Goal: Task Accomplishment & Management: Manage account settings

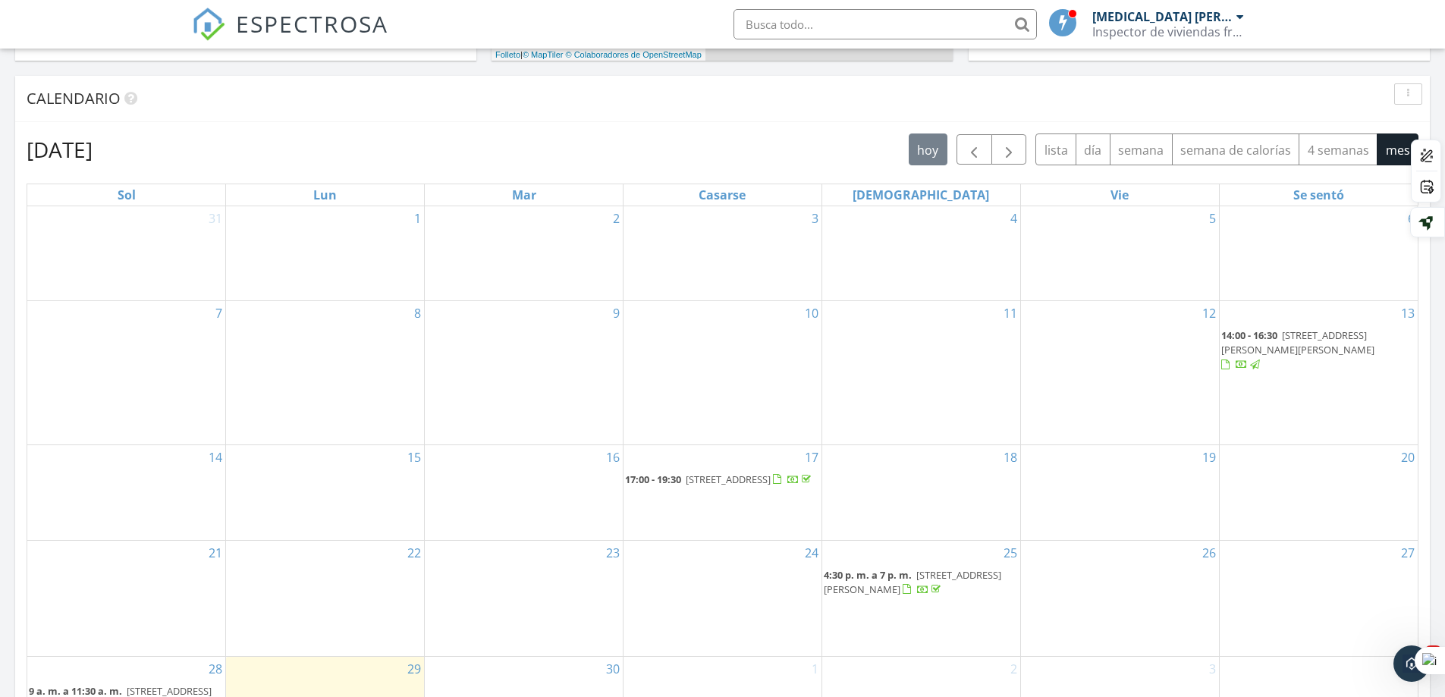
scroll to position [758, 0]
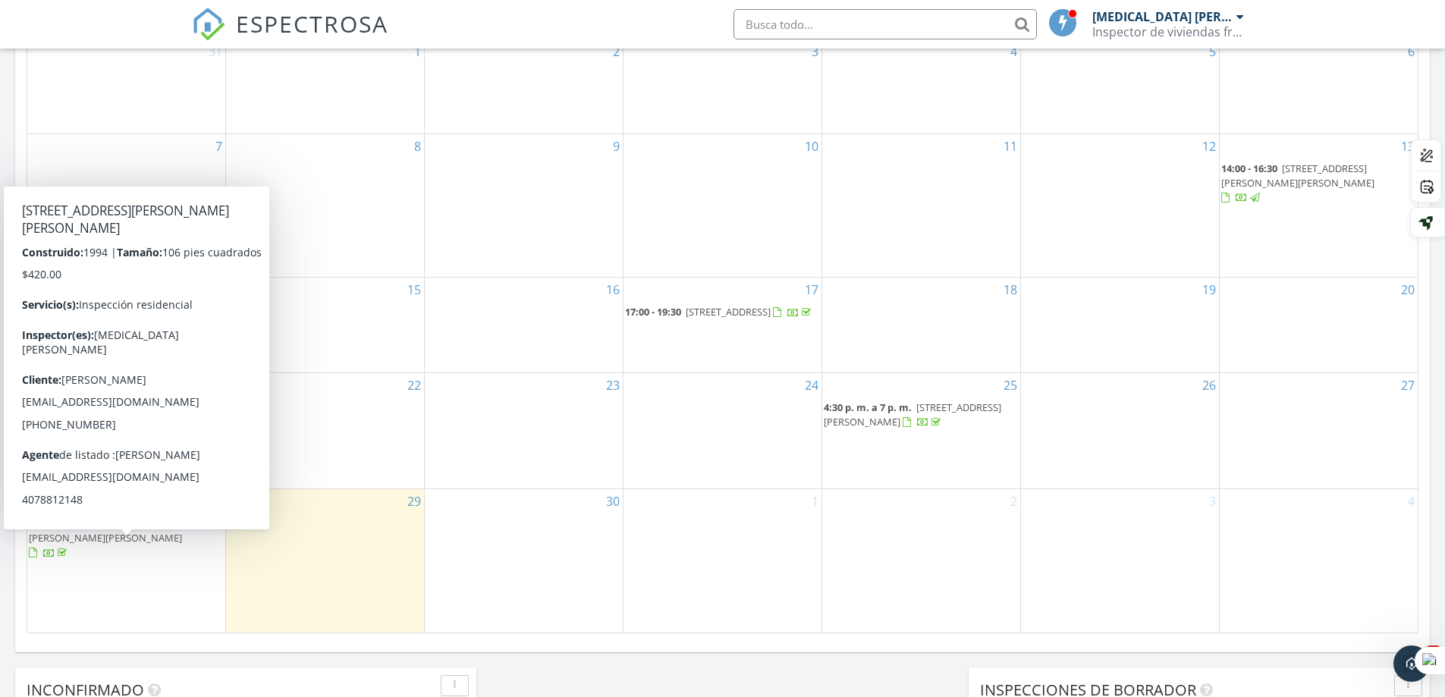
click at [37, 558] on div at bounding box center [33, 553] width 8 height 10
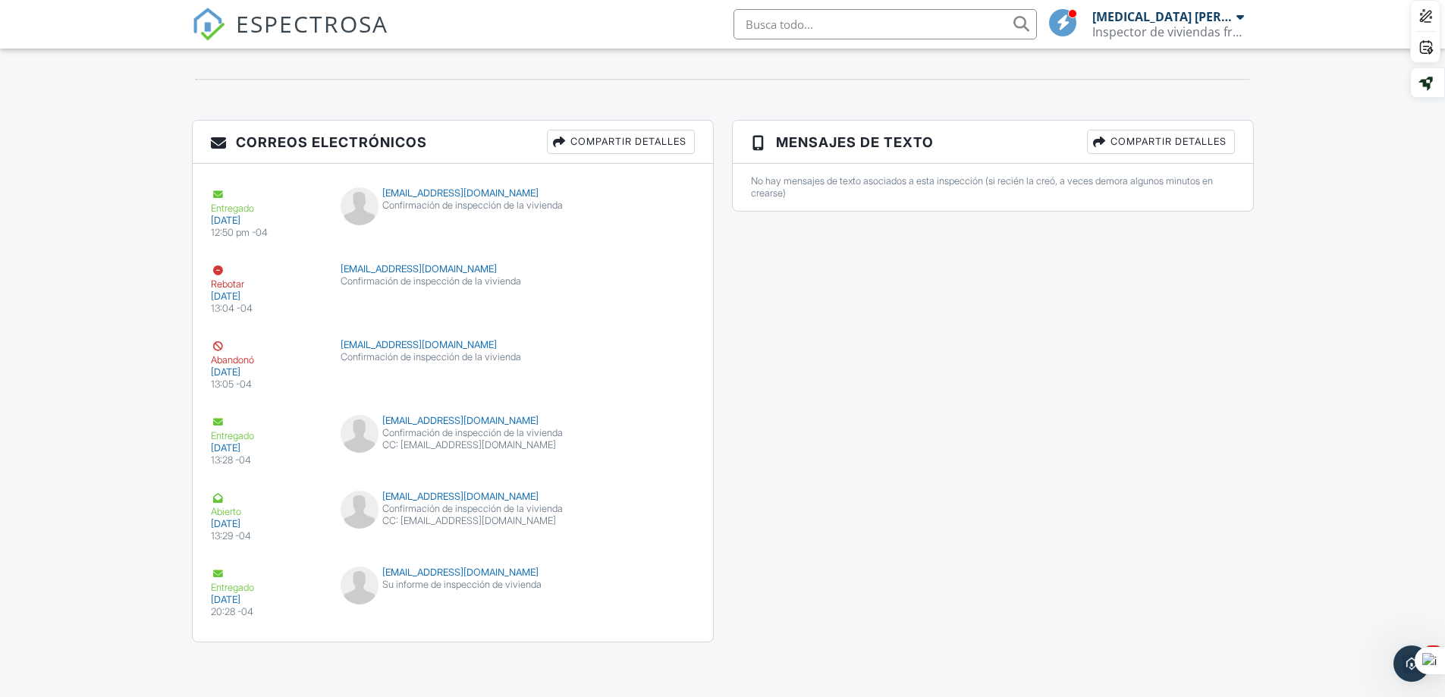
click at [585, 136] on font "Compartir detalles" at bounding box center [628, 141] width 116 height 11
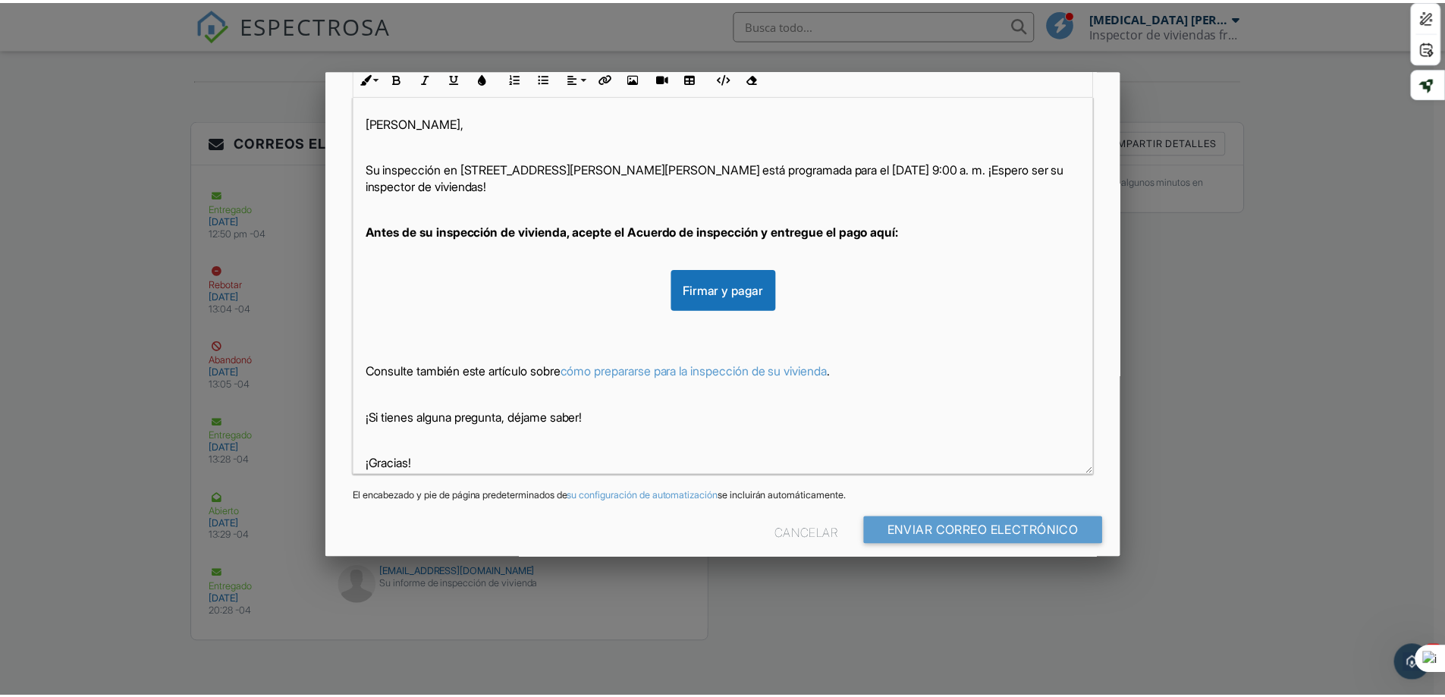
scroll to position [303, 0]
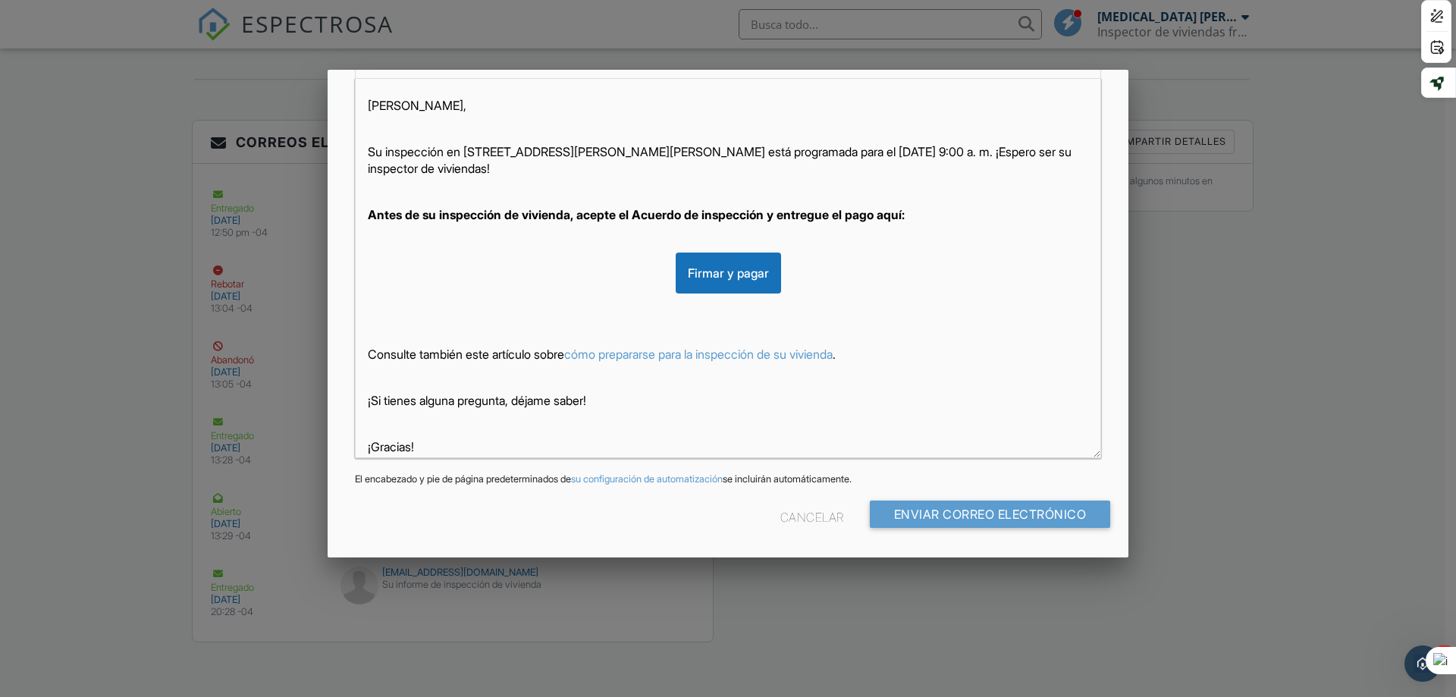
click at [1212, 483] on div at bounding box center [728, 359] width 1456 height 871
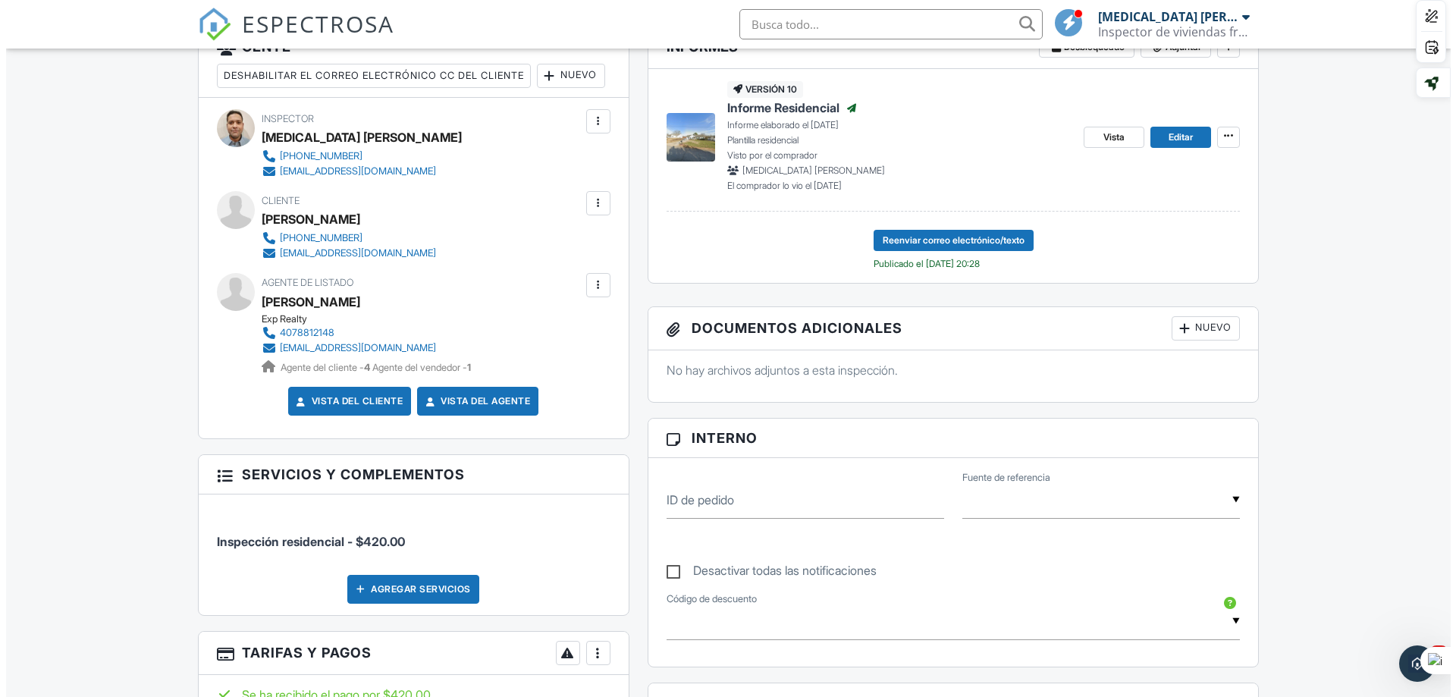
scroll to position [387, 0]
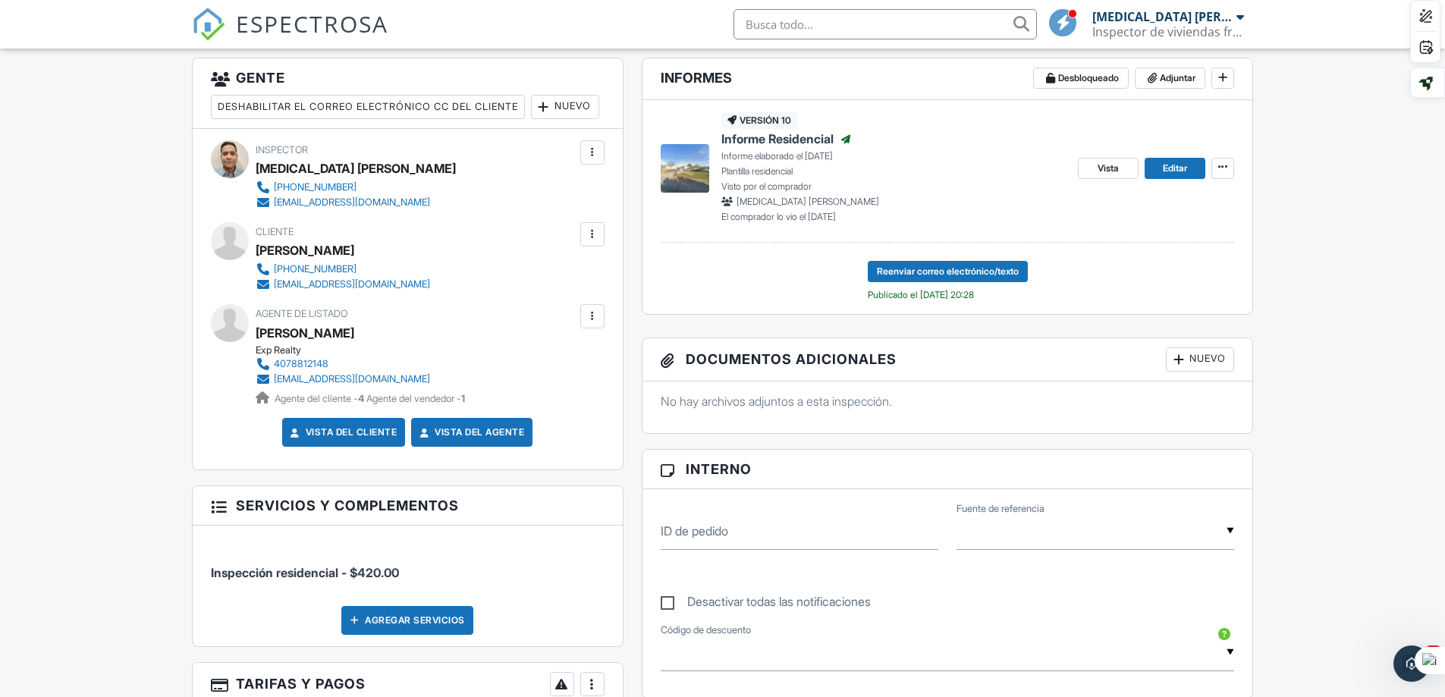
click at [595, 324] on div at bounding box center [592, 316] width 15 height 15
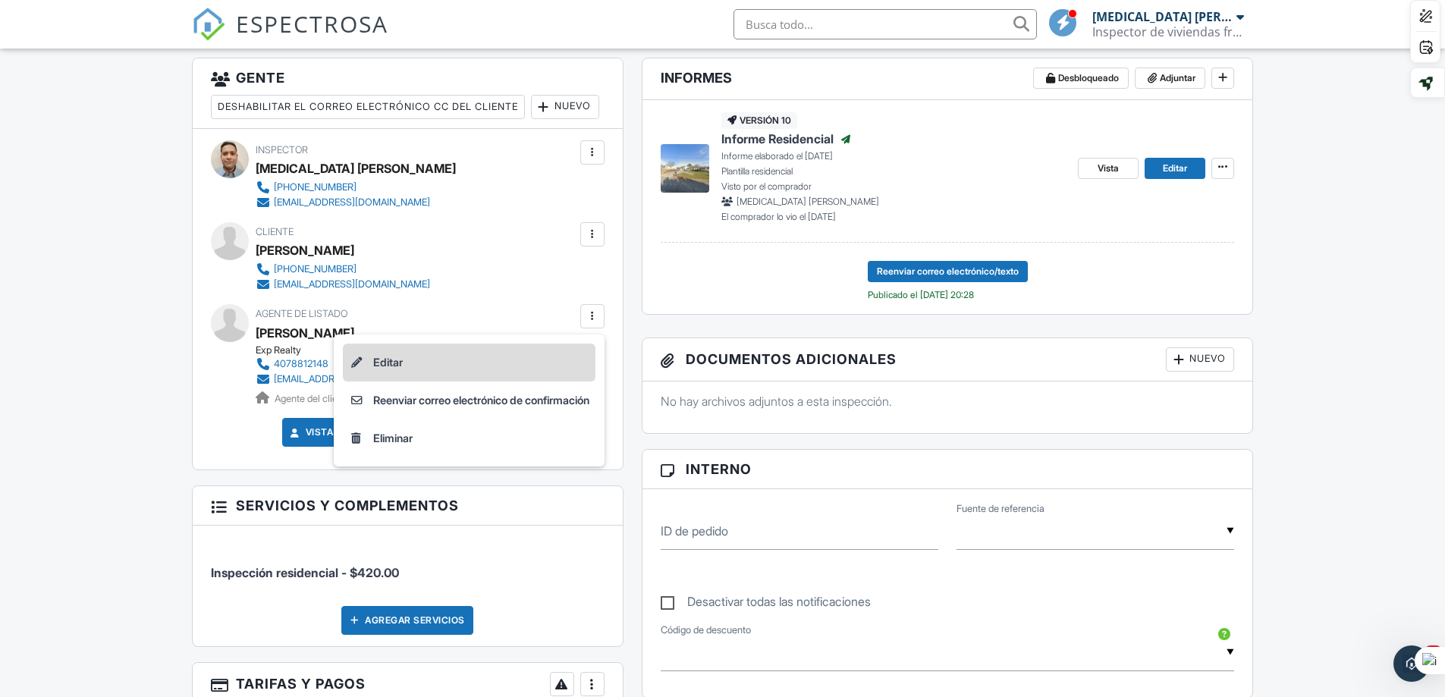
click at [380, 369] on font "Editar" at bounding box center [388, 362] width 30 height 13
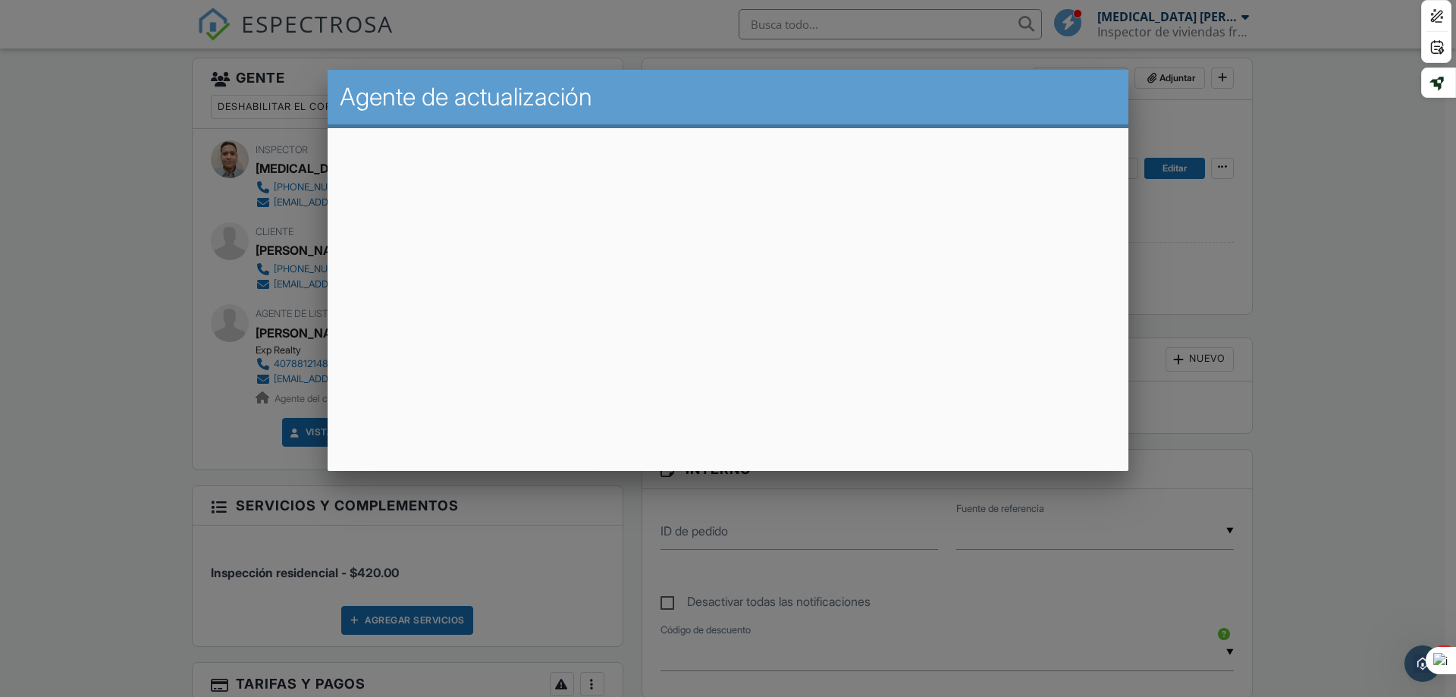
click at [1228, 453] on div at bounding box center [728, 359] width 1456 height 871
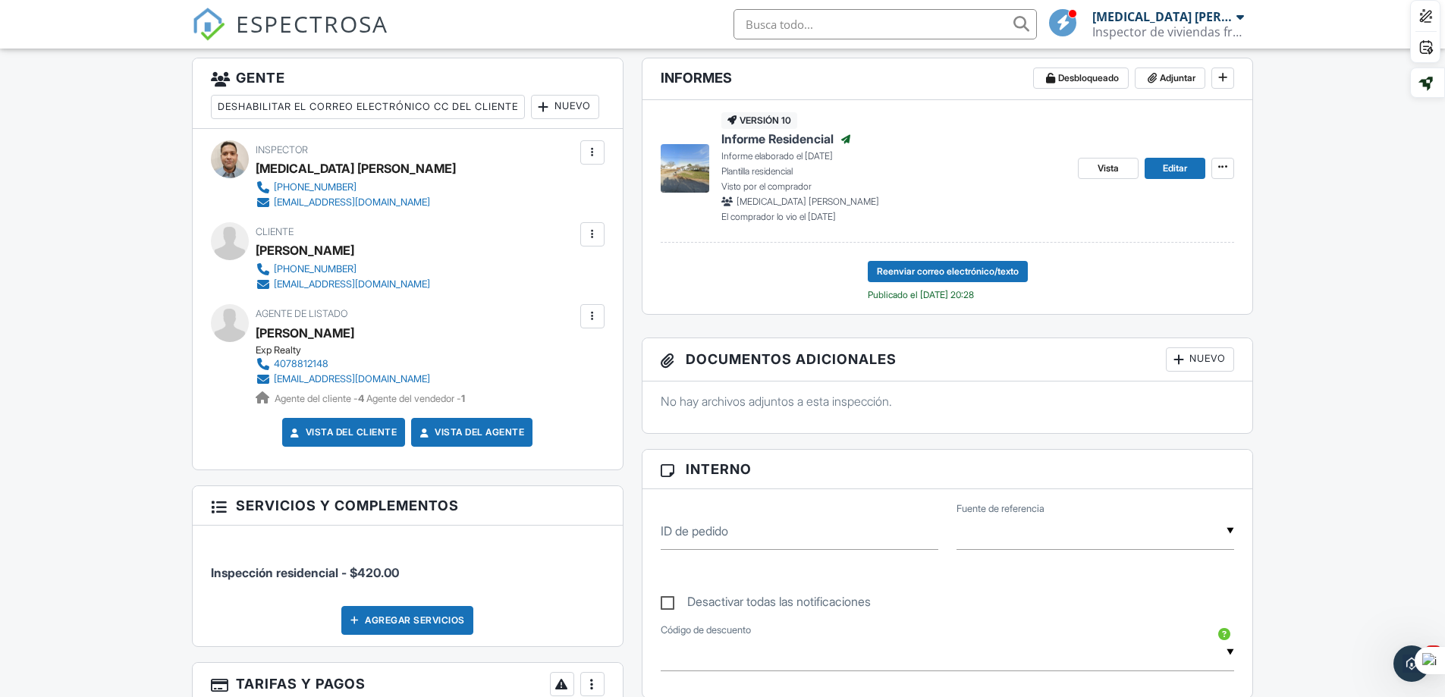
click at [591, 324] on div at bounding box center [592, 316] width 15 height 15
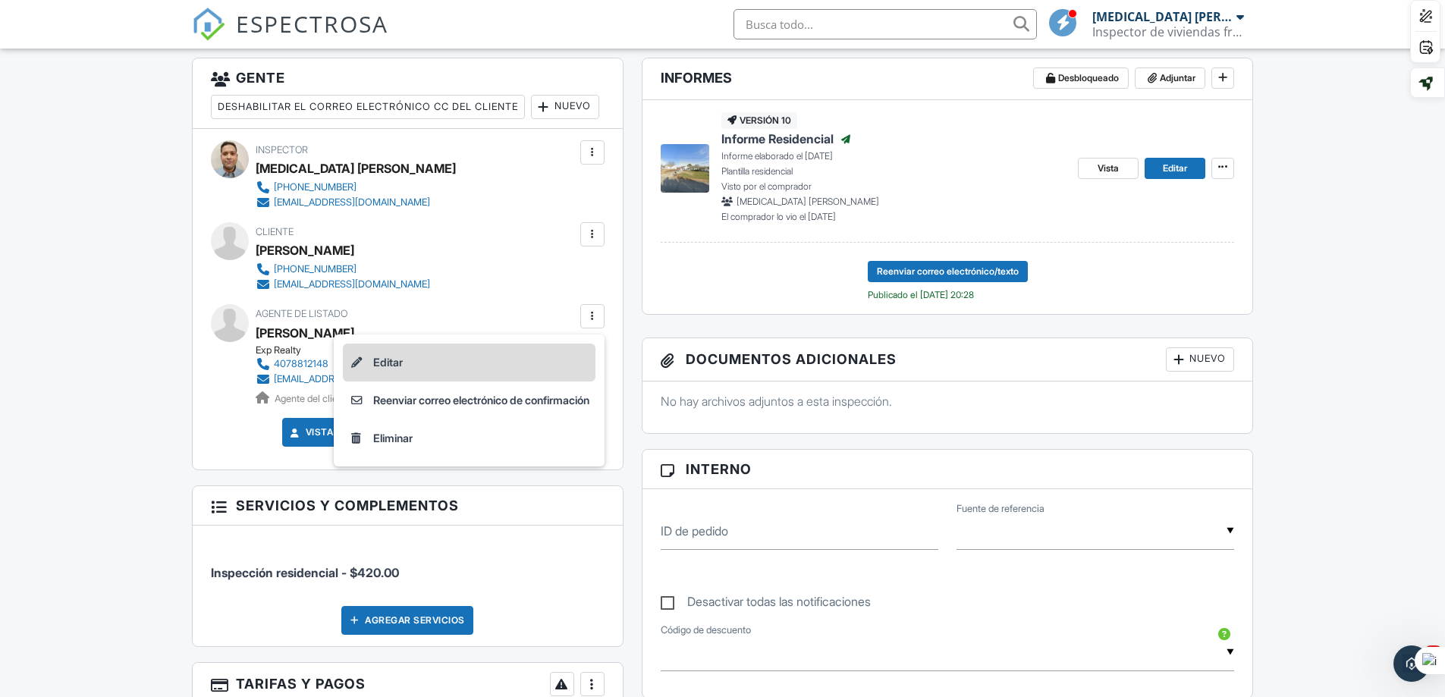
click at [381, 369] on font "Editar" at bounding box center [388, 362] width 30 height 13
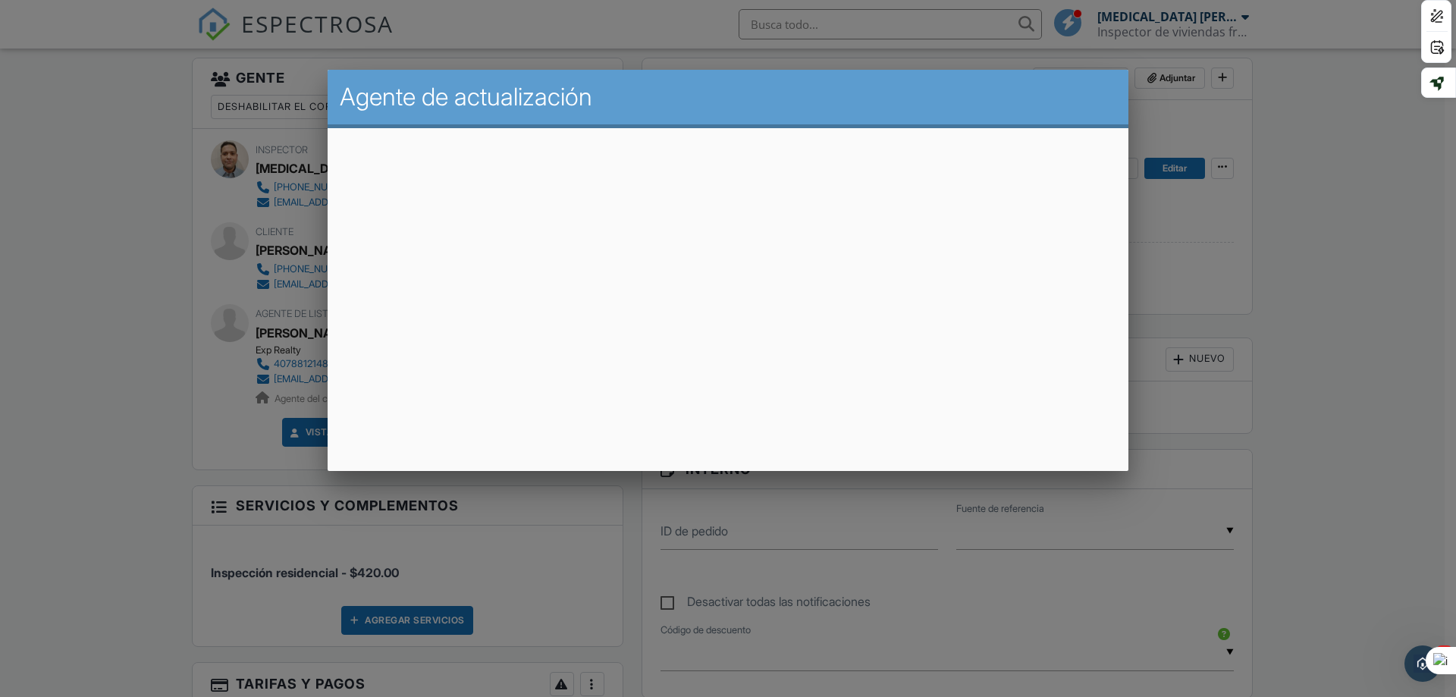
click at [1361, 253] on div at bounding box center [728, 359] width 1456 height 871
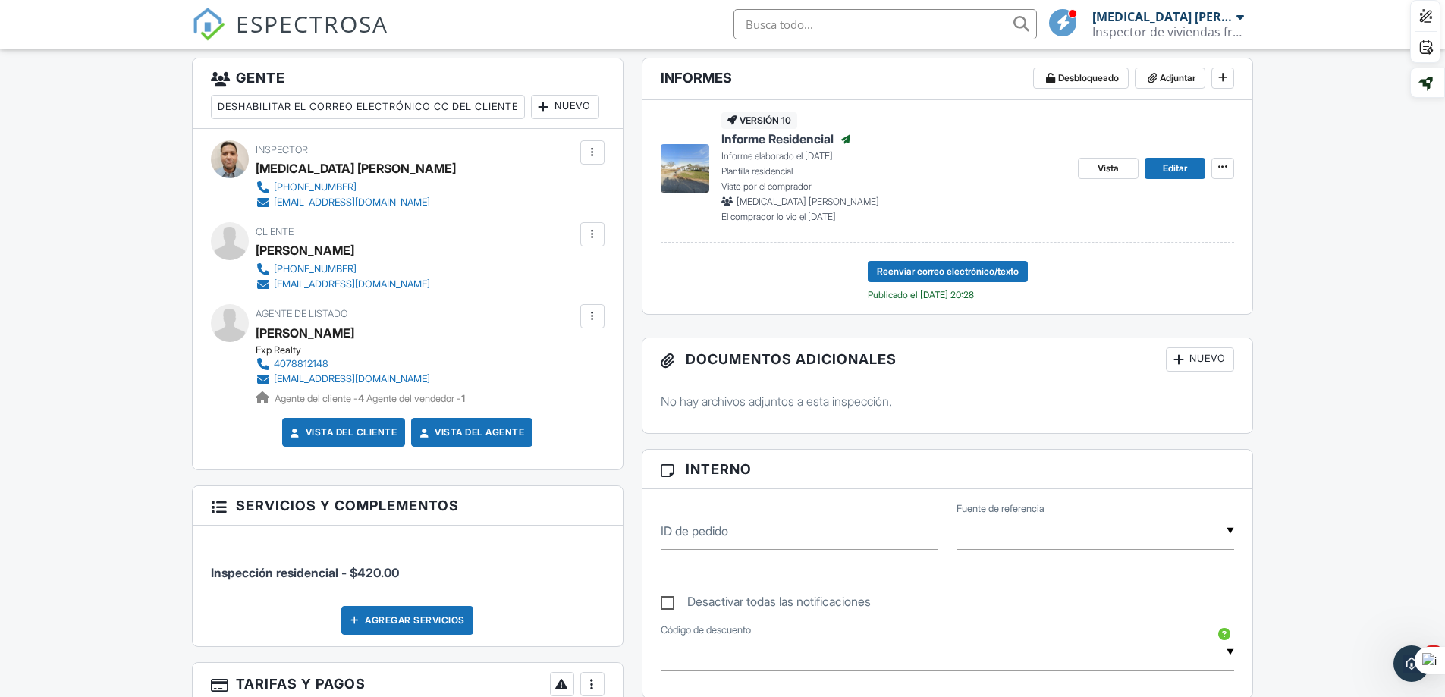
click at [328, 385] on font "[EMAIL_ADDRESS][DOMAIN_NAME]" at bounding box center [352, 378] width 156 height 11
click at [592, 324] on div at bounding box center [592, 316] width 15 height 15
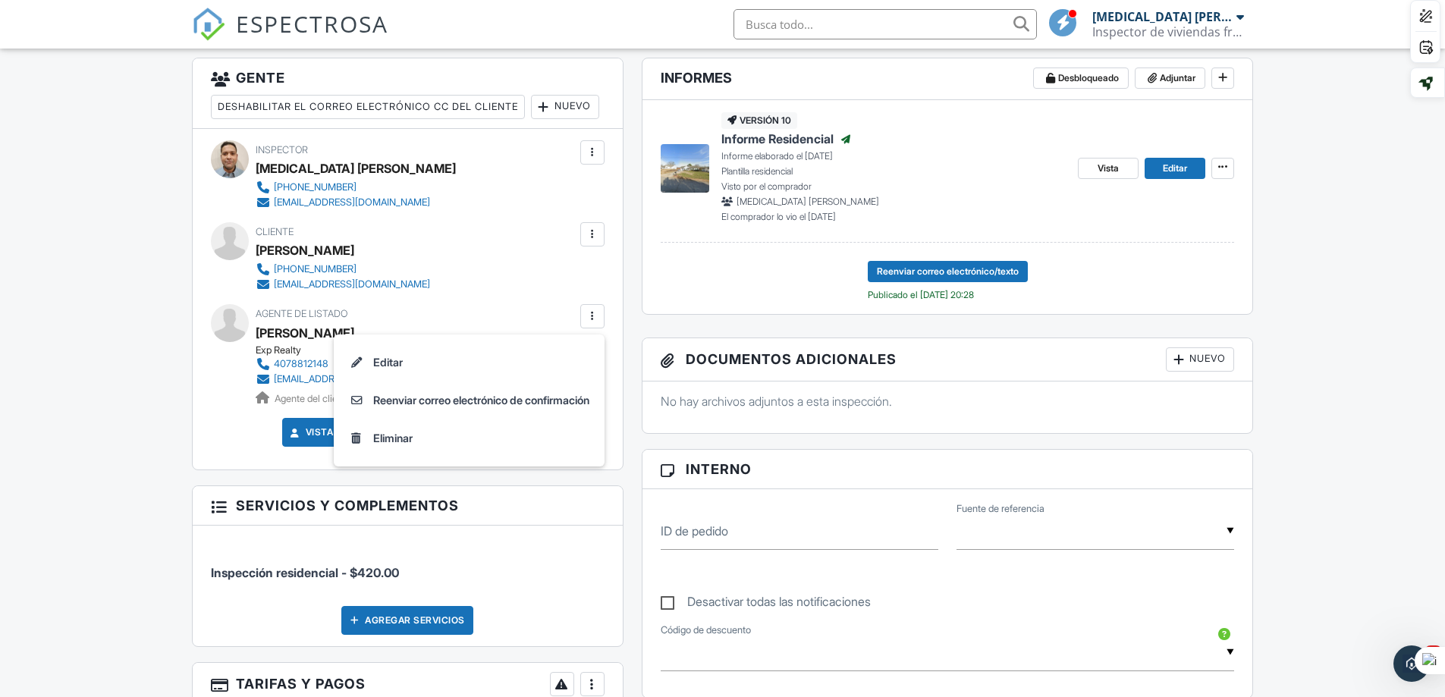
click at [610, 505] on div "Gente Deshabilitar el correo electrónico CC del cliente Nuevo Cliente Agente de…" at bounding box center [408, 482] width 450 height 848
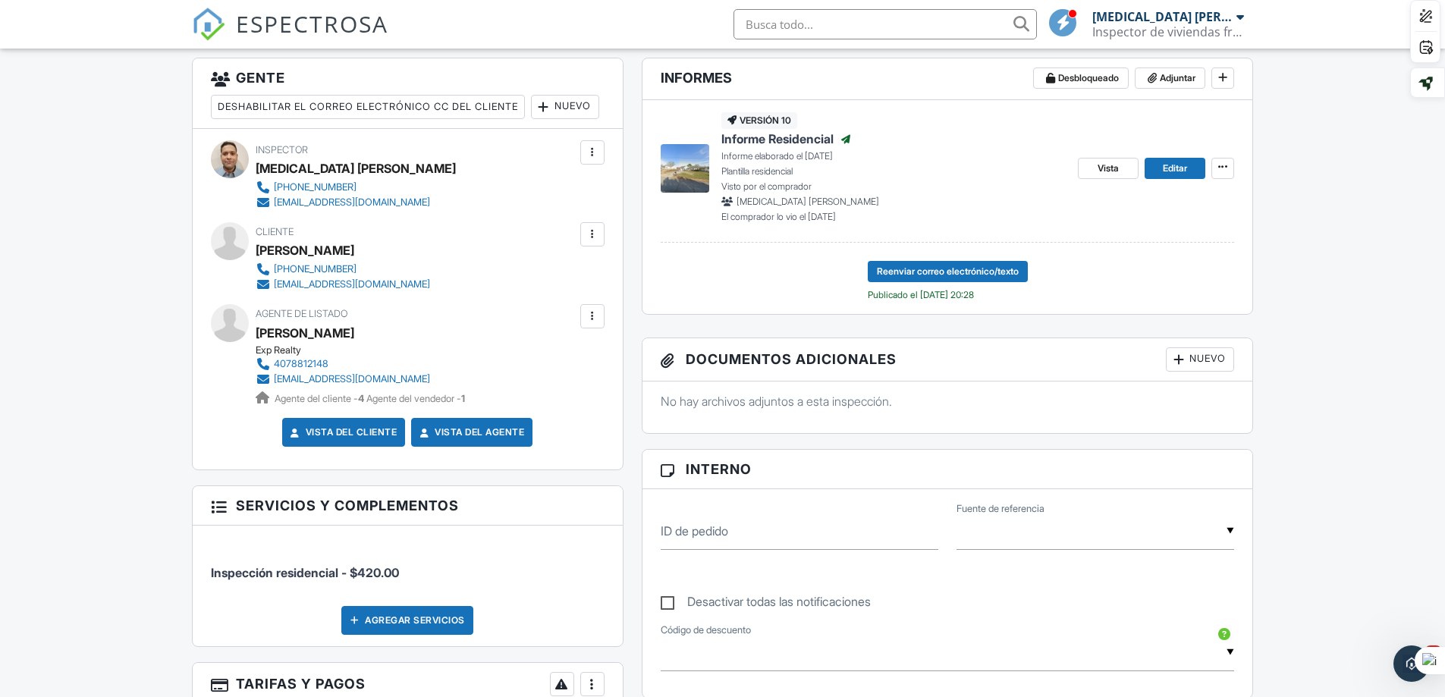
click at [591, 324] on div at bounding box center [592, 316] width 15 height 15
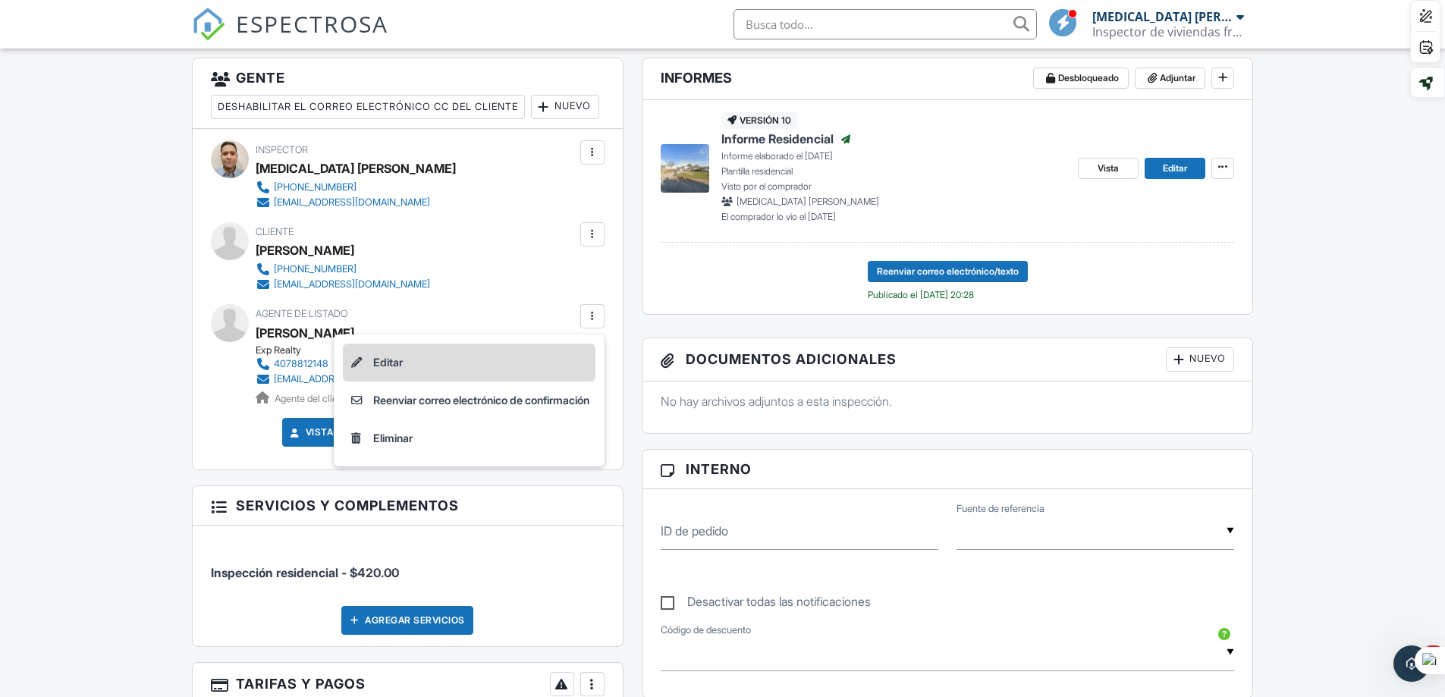
click at [380, 369] on font "Editar" at bounding box center [388, 362] width 30 height 13
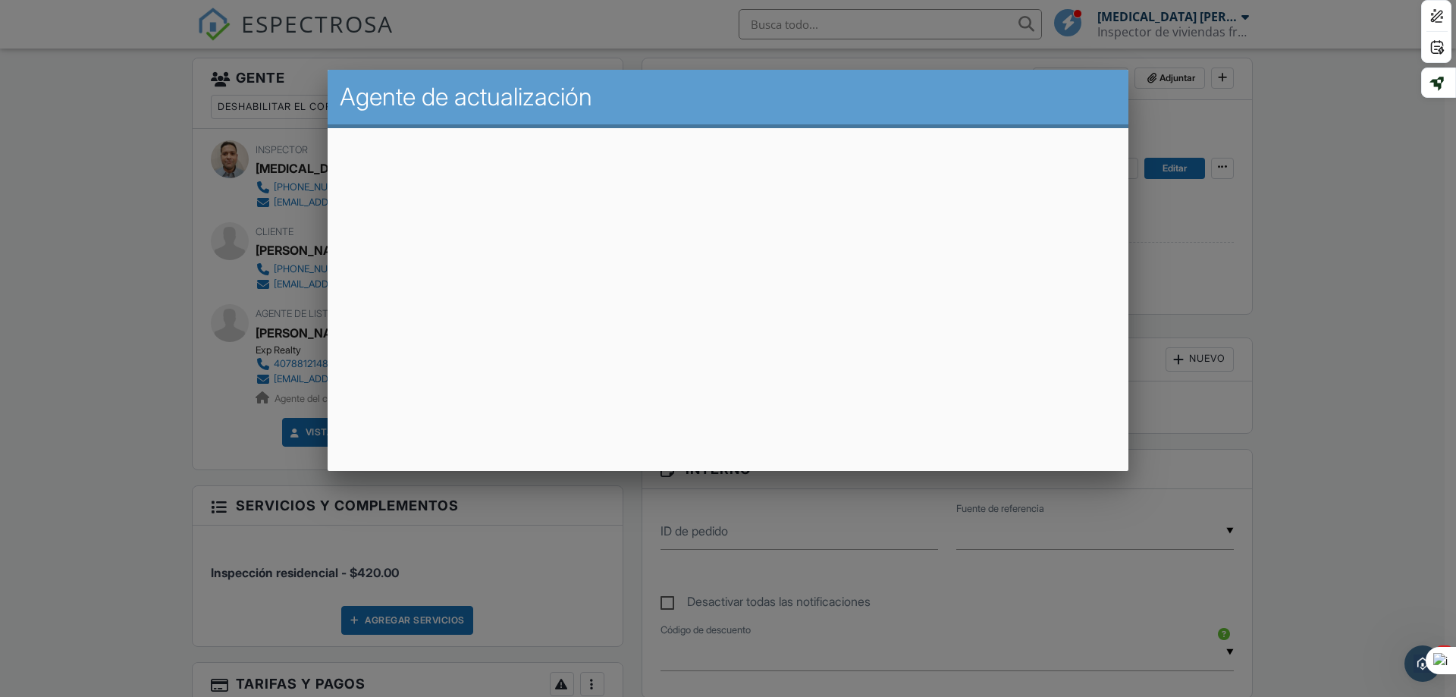
click at [1323, 248] on div at bounding box center [728, 359] width 1456 height 871
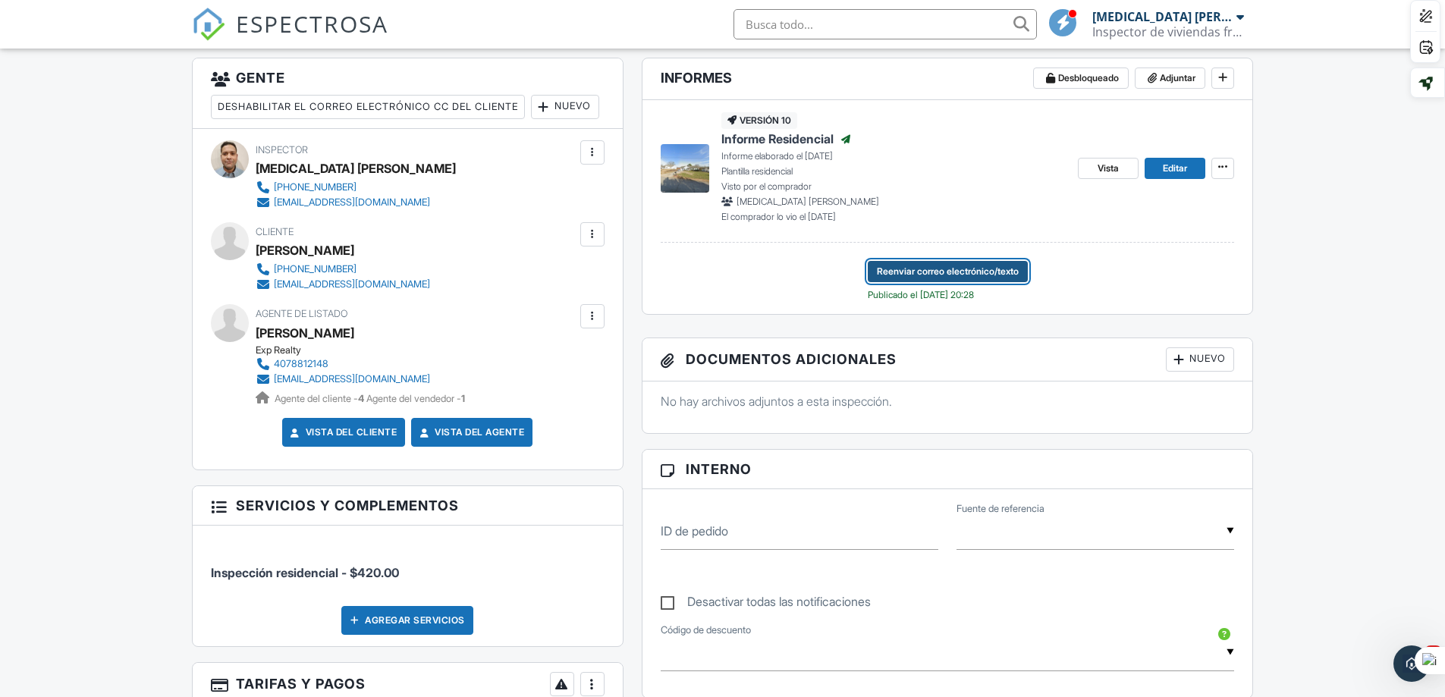
click at [931, 272] on font "Reenviar correo electrónico/texto" at bounding box center [948, 270] width 142 height 11
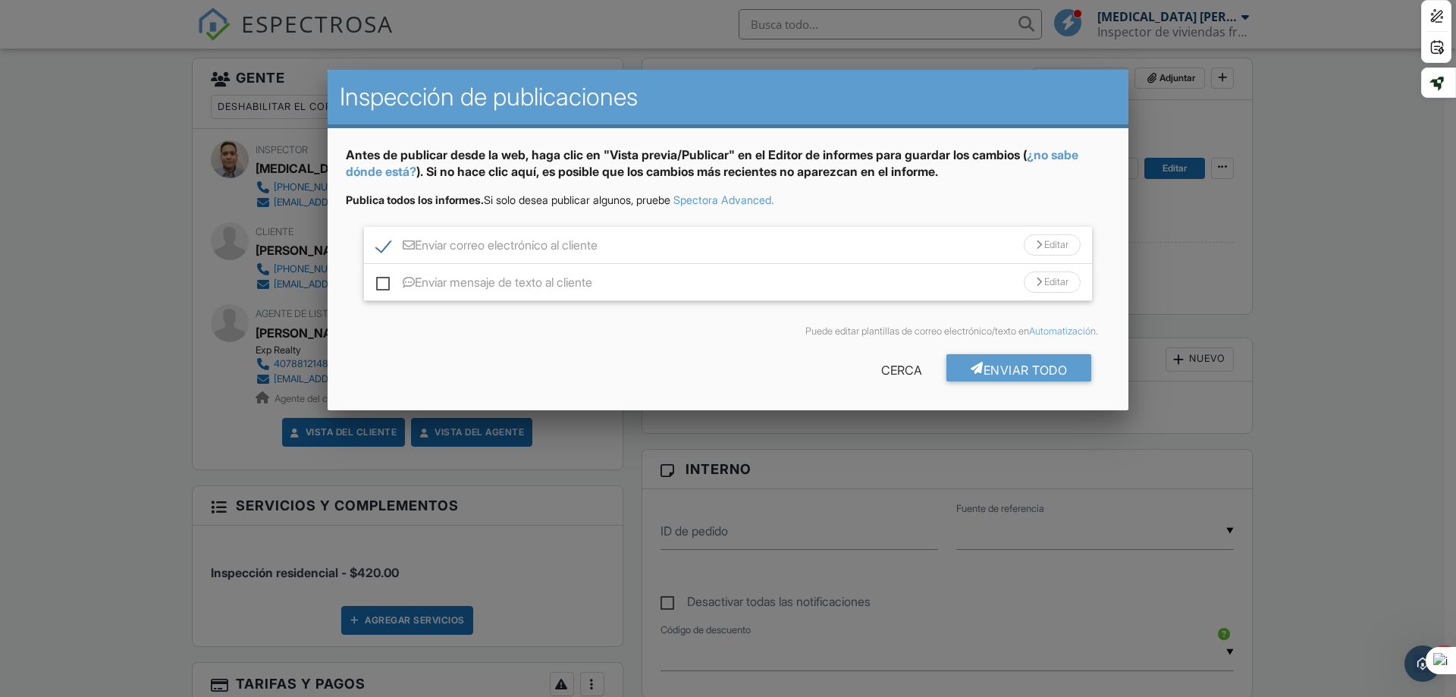
click at [1059, 246] on font "Editar" at bounding box center [1056, 244] width 24 height 11
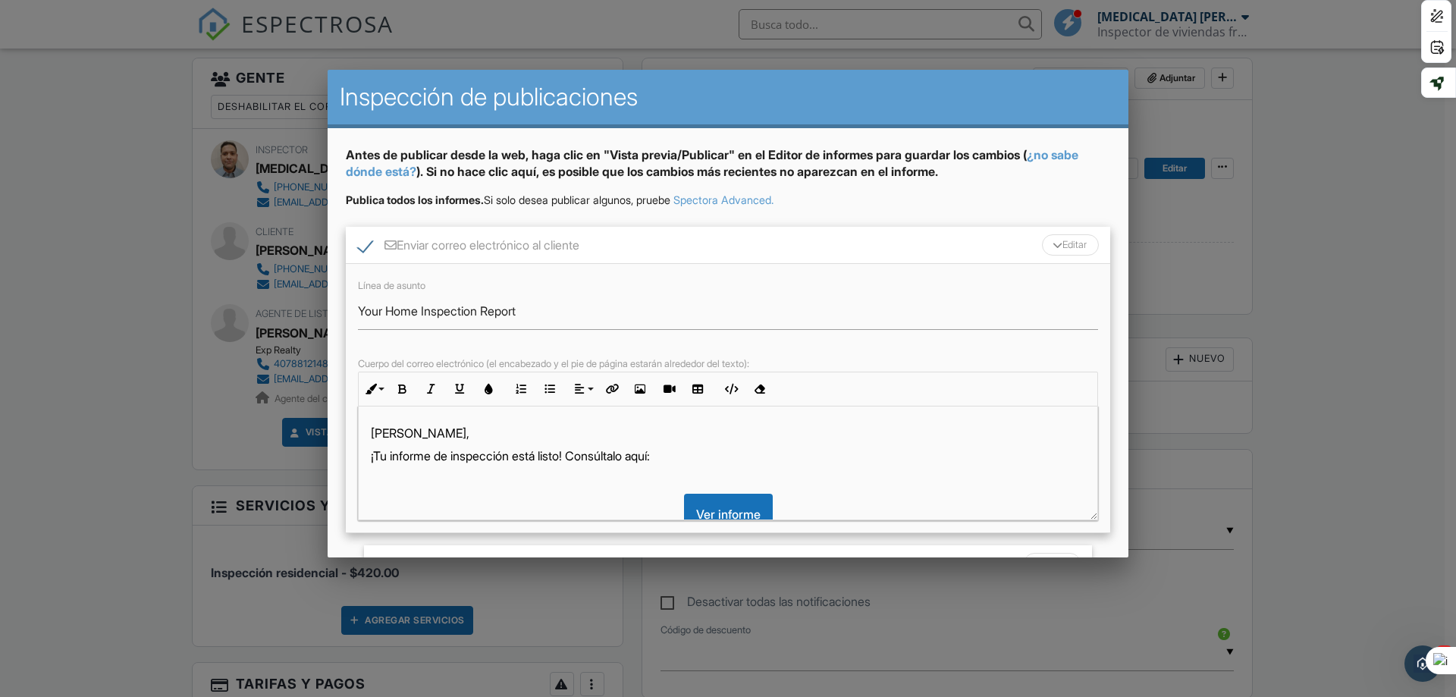
click at [1053, 243] on div at bounding box center [1058, 245] width 10 height 6
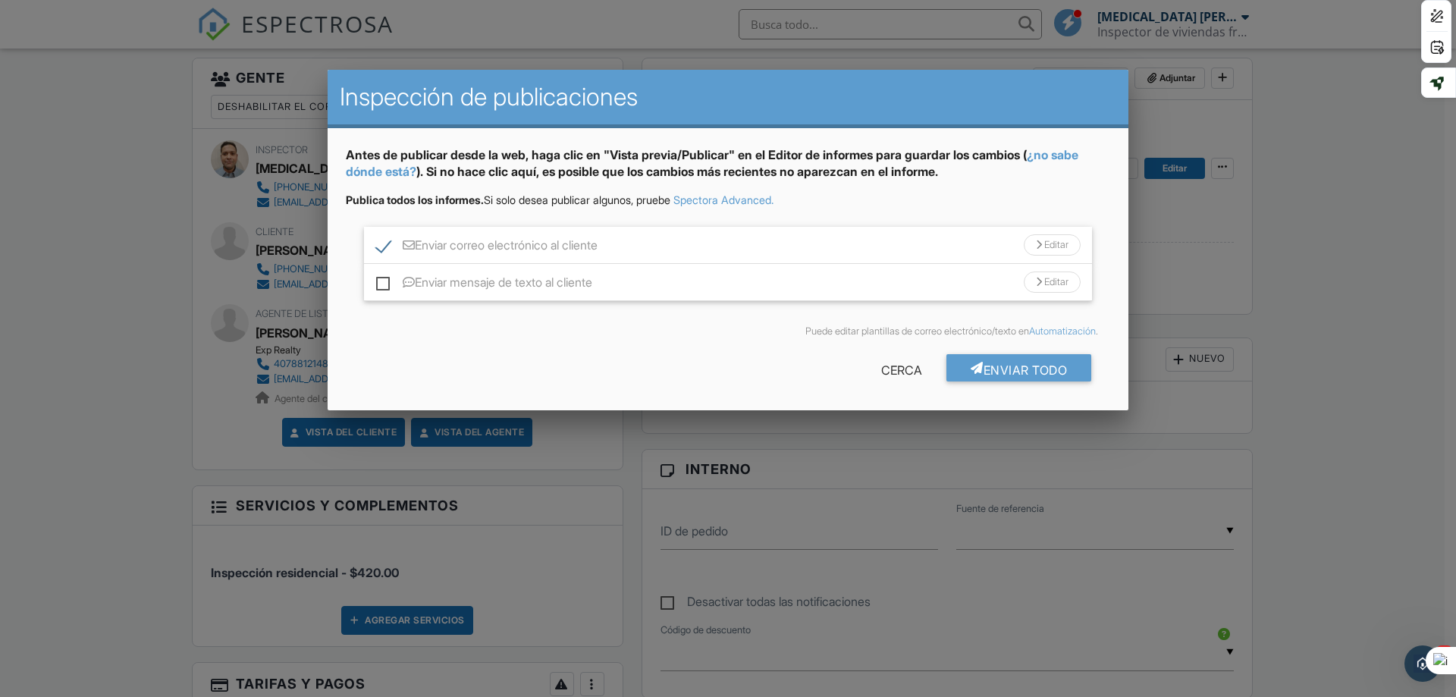
click at [1321, 274] on div at bounding box center [728, 359] width 1456 height 871
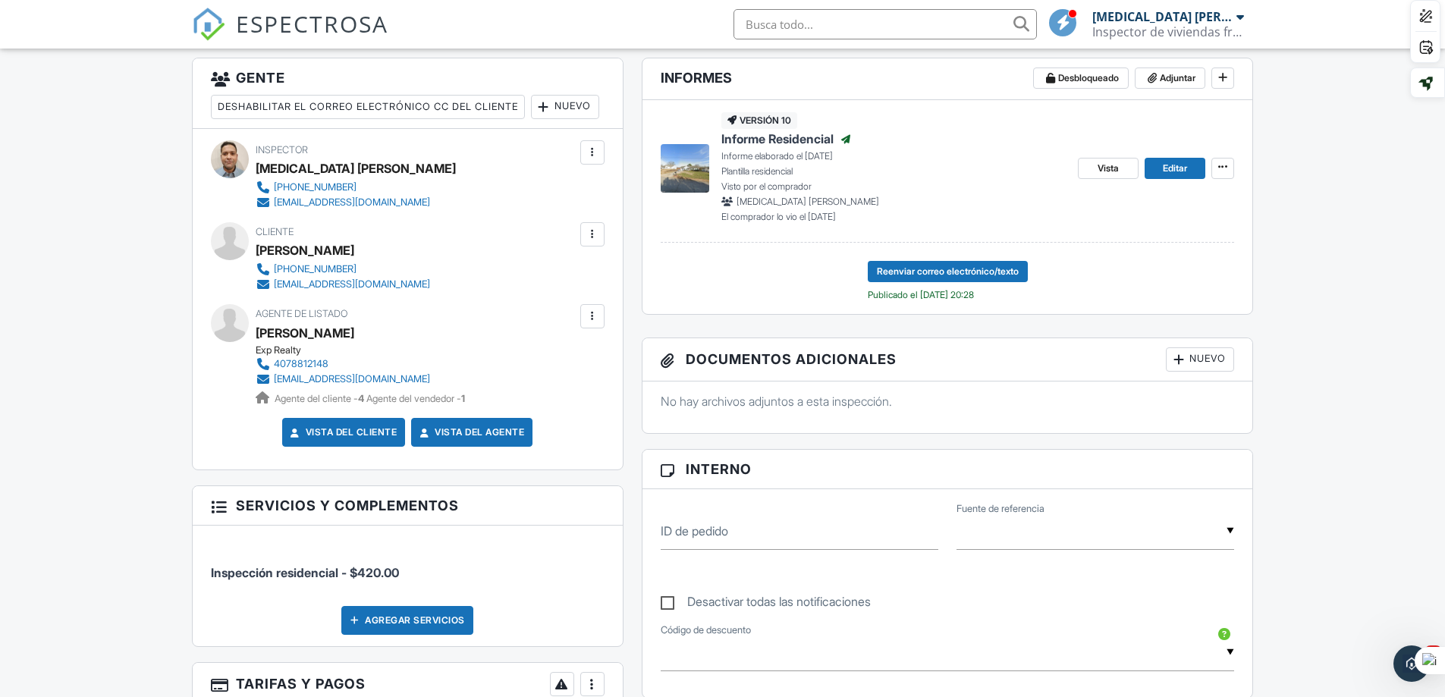
click at [592, 324] on div at bounding box center [592, 316] width 15 height 15
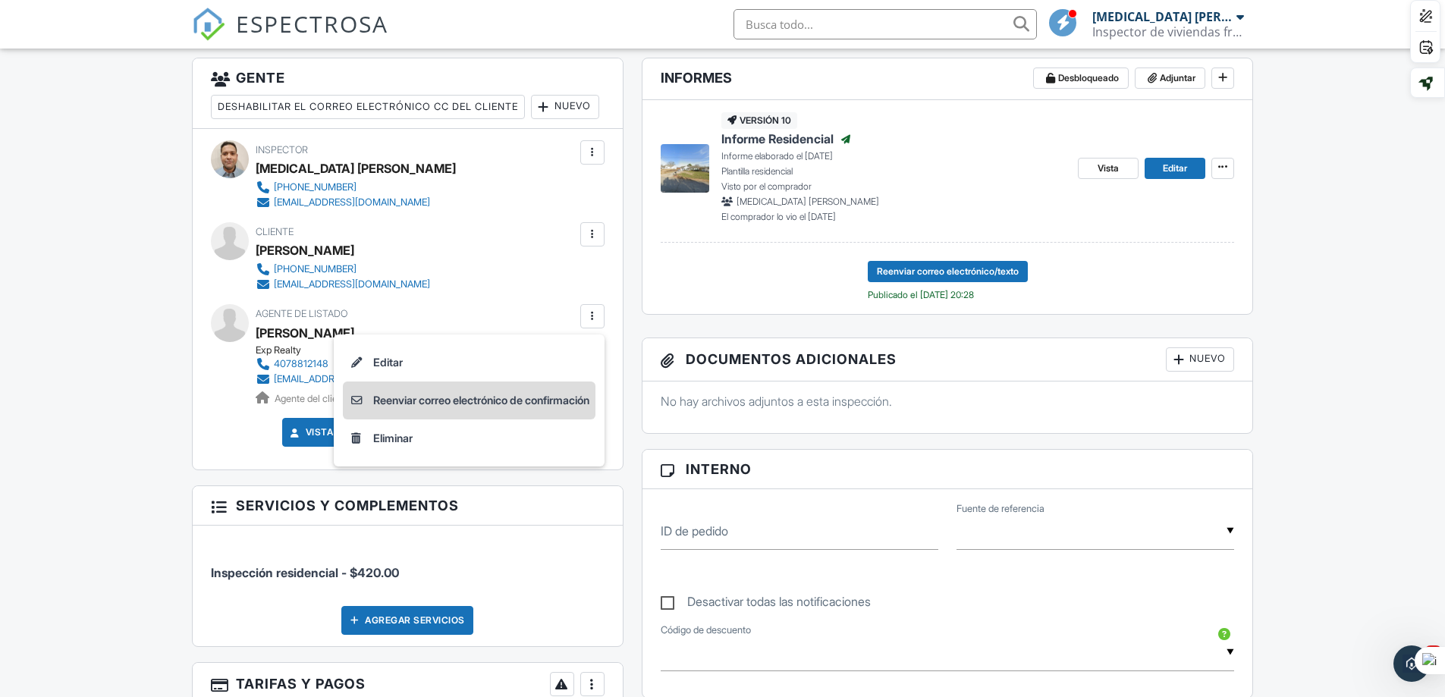
click at [403, 407] on font "Reenviar correo electrónico de confirmación" at bounding box center [481, 400] width 216 height 13
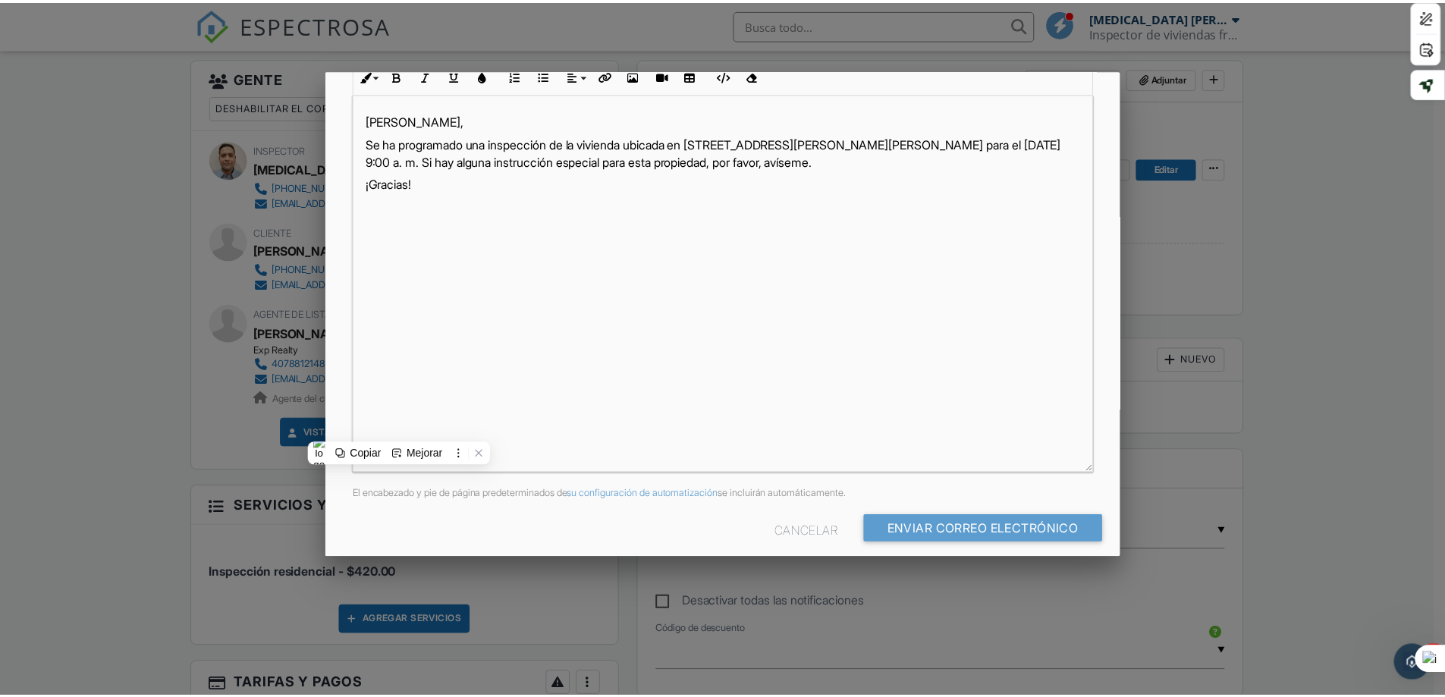
scroll to position [258, 0]
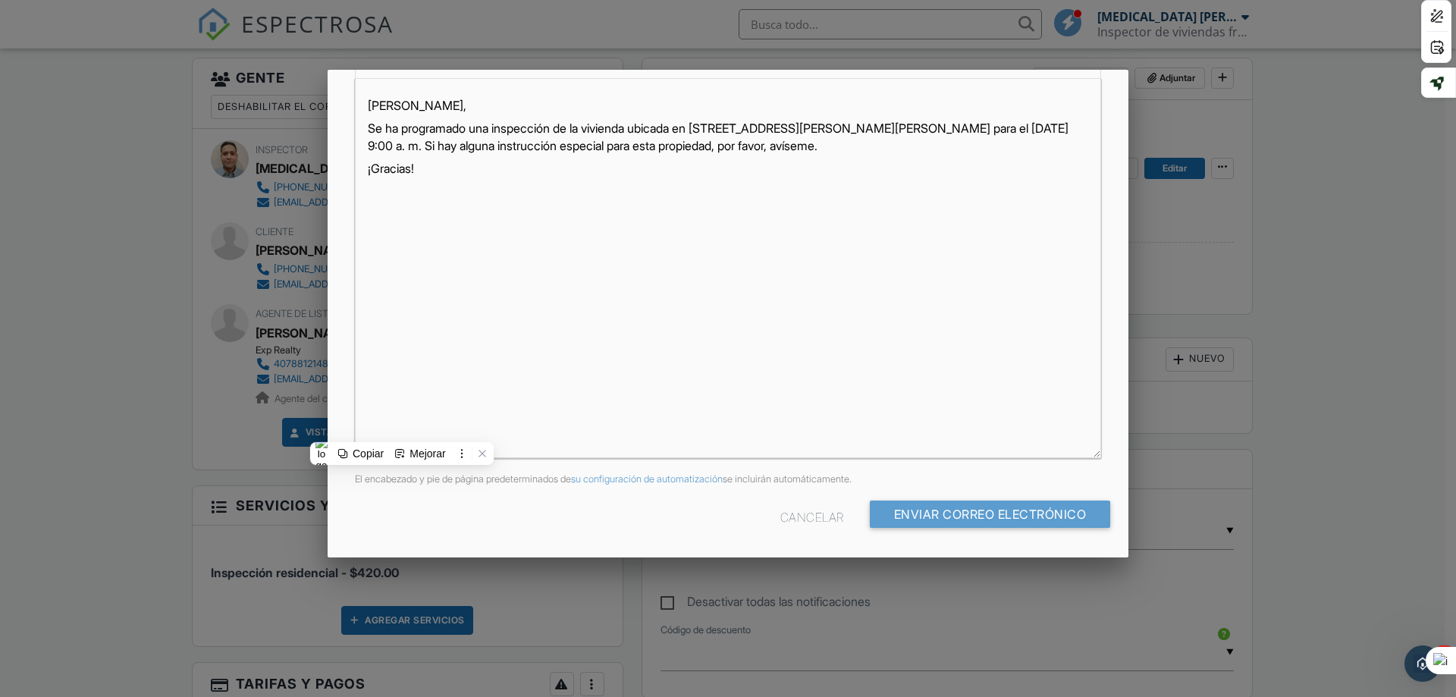
click at [1321, 410] on div at bounding box center [728, 359] width 1456 height 871
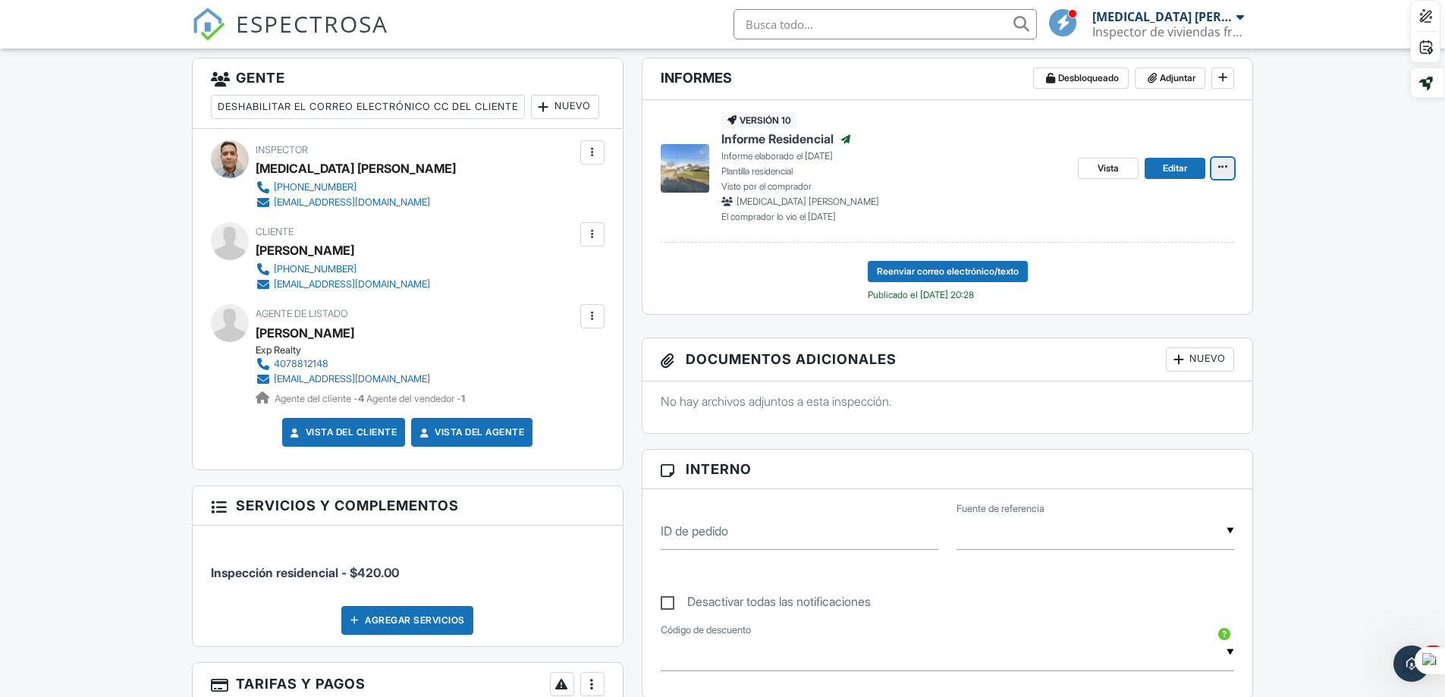
click at [1225, 165] on icon at bounding box center [1222, 167] width 9 height 11
click at [946, 266] on font "Reenviar correo electrónico/texto" at bounding box center [948, 270] width 142 height 11
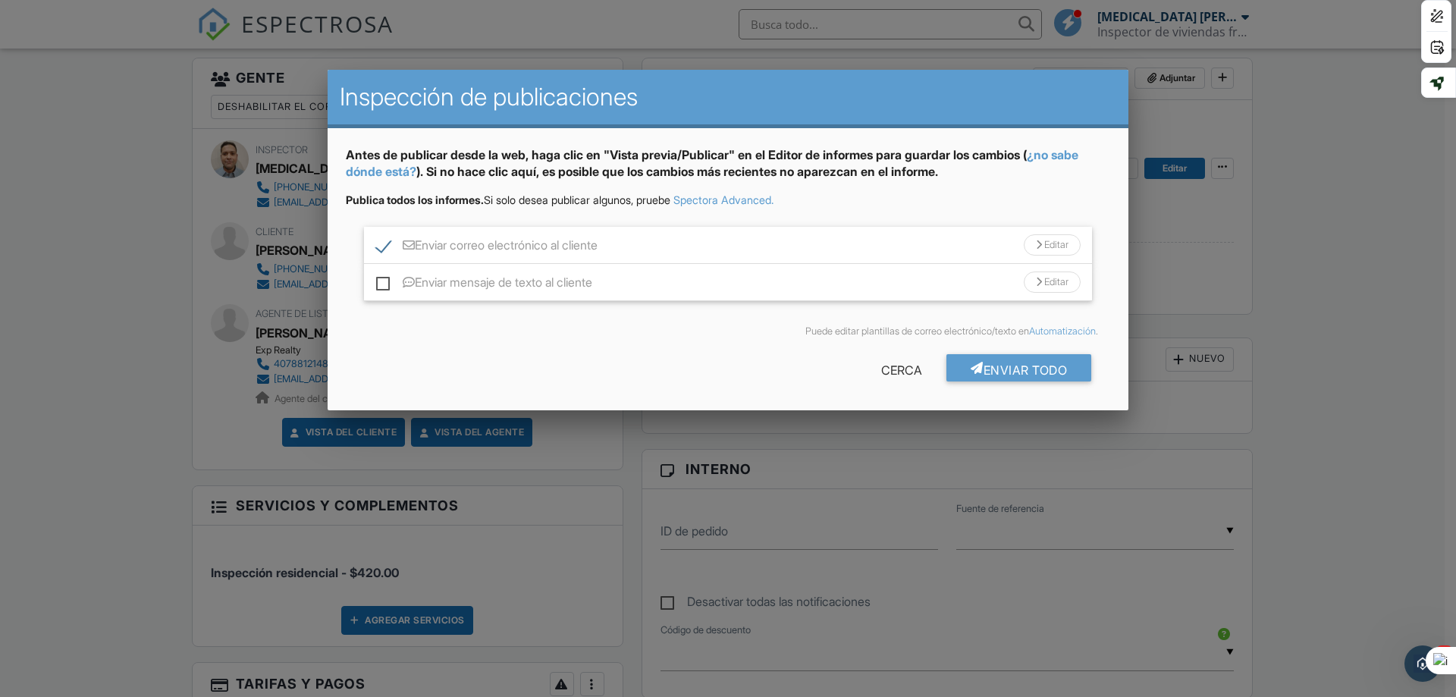
click at [1329, 265] on div at bounding box center [728, 359] width 1456 height 871
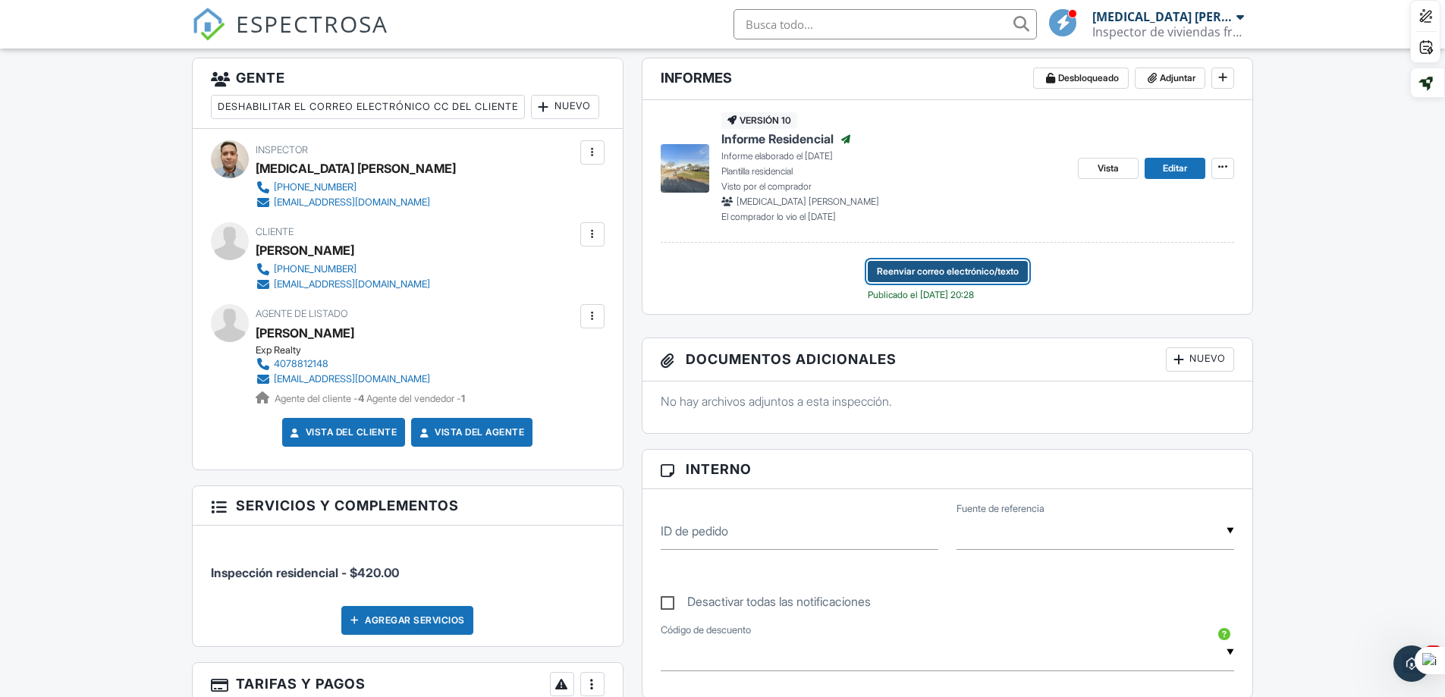
click at [943, 278] on span "Reenviar correo electrónico/texto" at bounding box center [948, 271] width 142 height 15
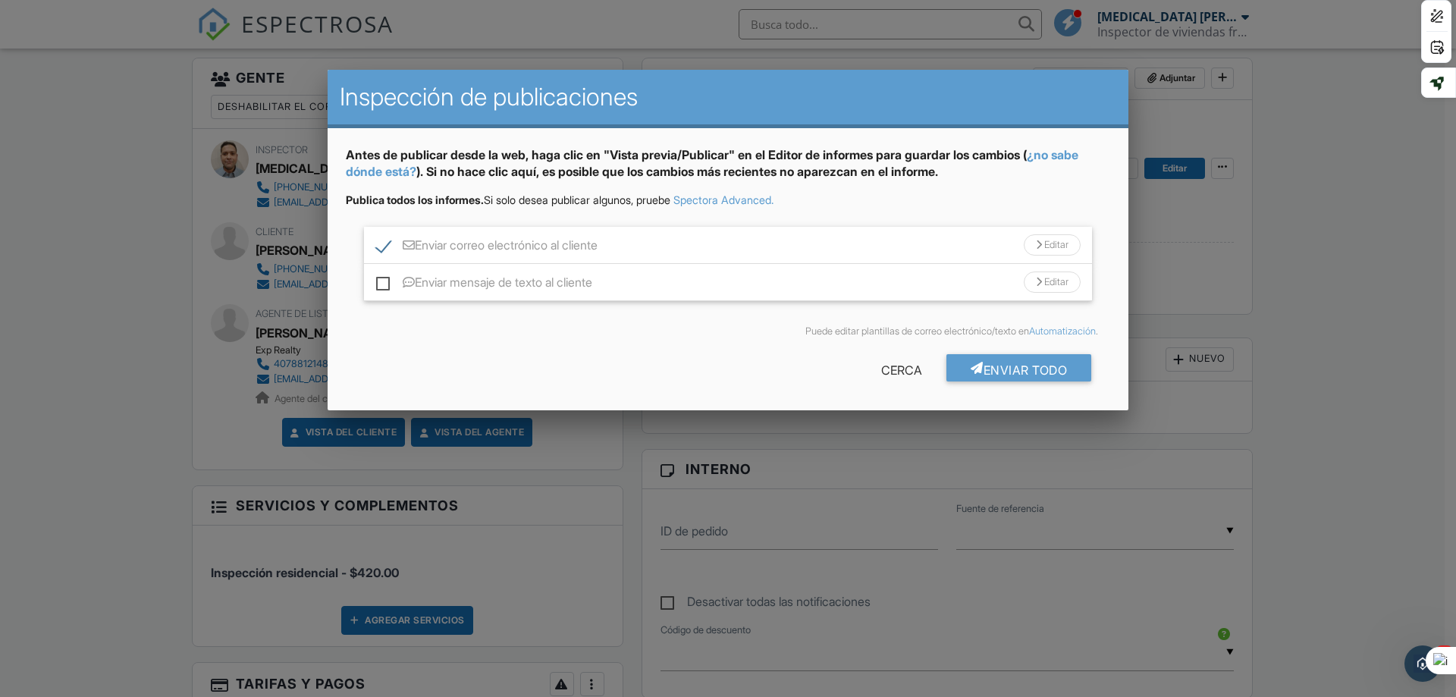
click at [1073, 159] on font "¿no sabe dónde está?" at bounding box center [712, 163] width 733 height 32
click at [1339, 284] on div at bounding box center [728, 359] width 1456 height 871
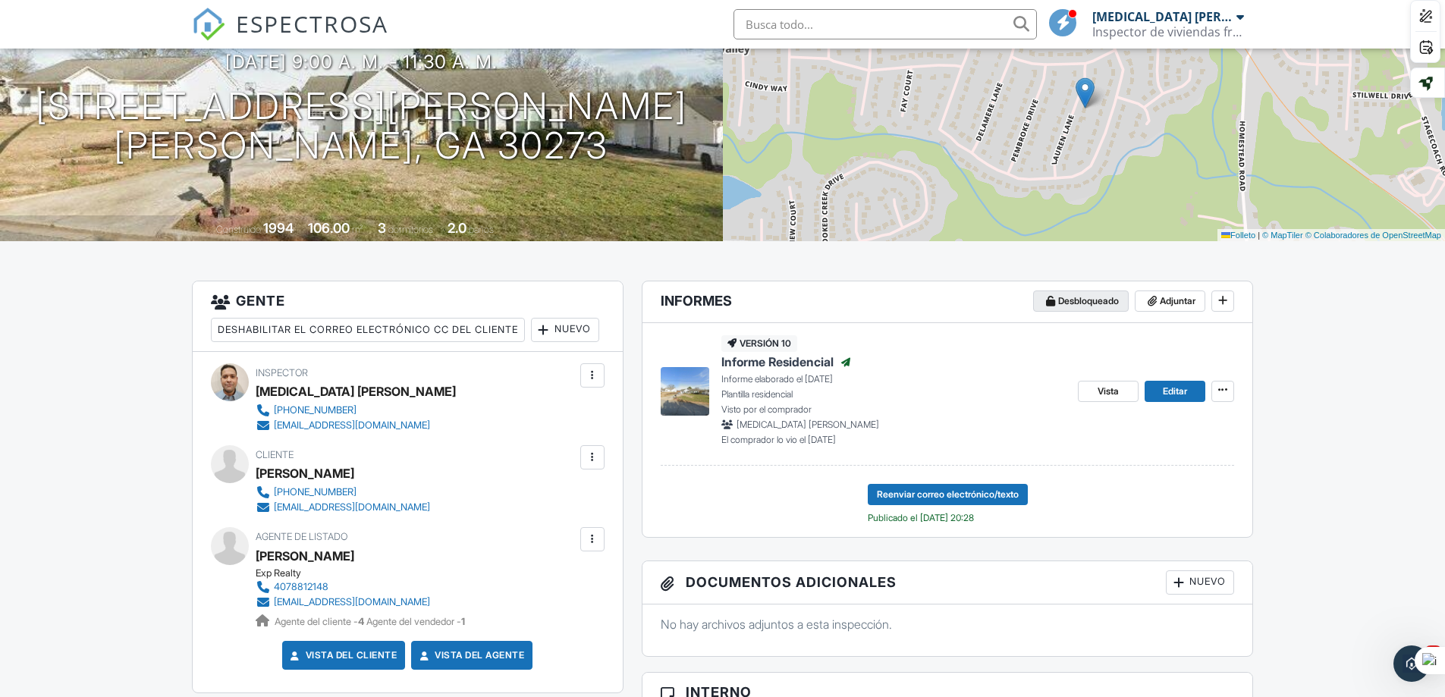
scroll to position [159, 0]
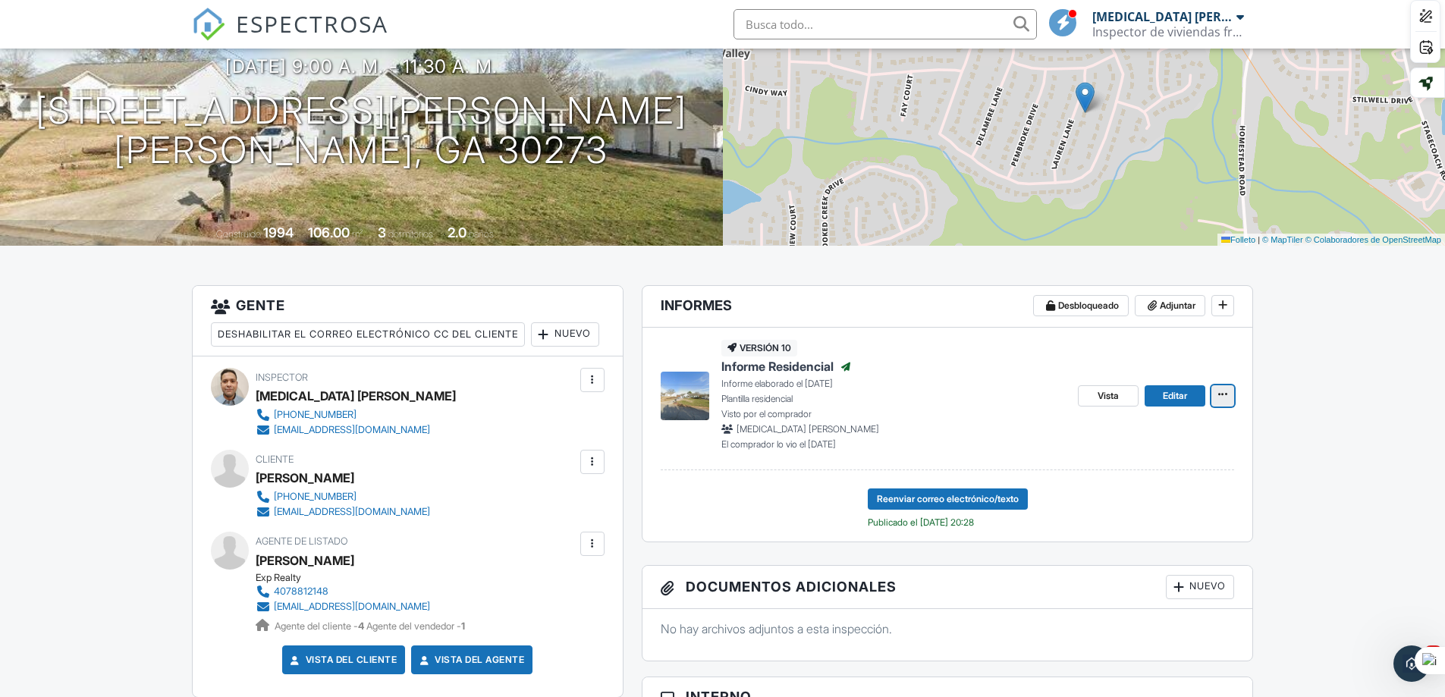
click at [1223, 392] on icon at bounding box center [1222, 394] width 9 height 11
click at [1122, 474] on input "Ver registro" at bounding box center [1146, 472] width 155 height 34
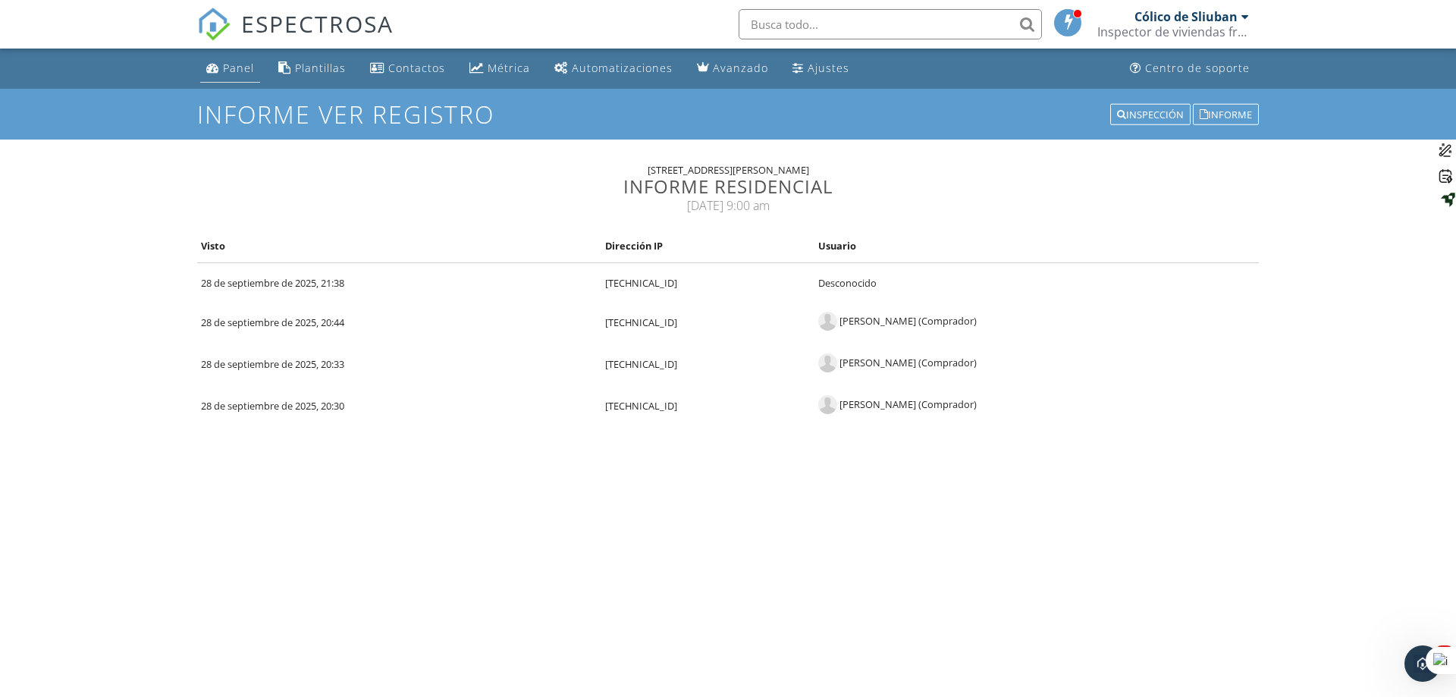
click at [251, 66] on font "Panel" at bounding box center [238, 68] width 31 height 14
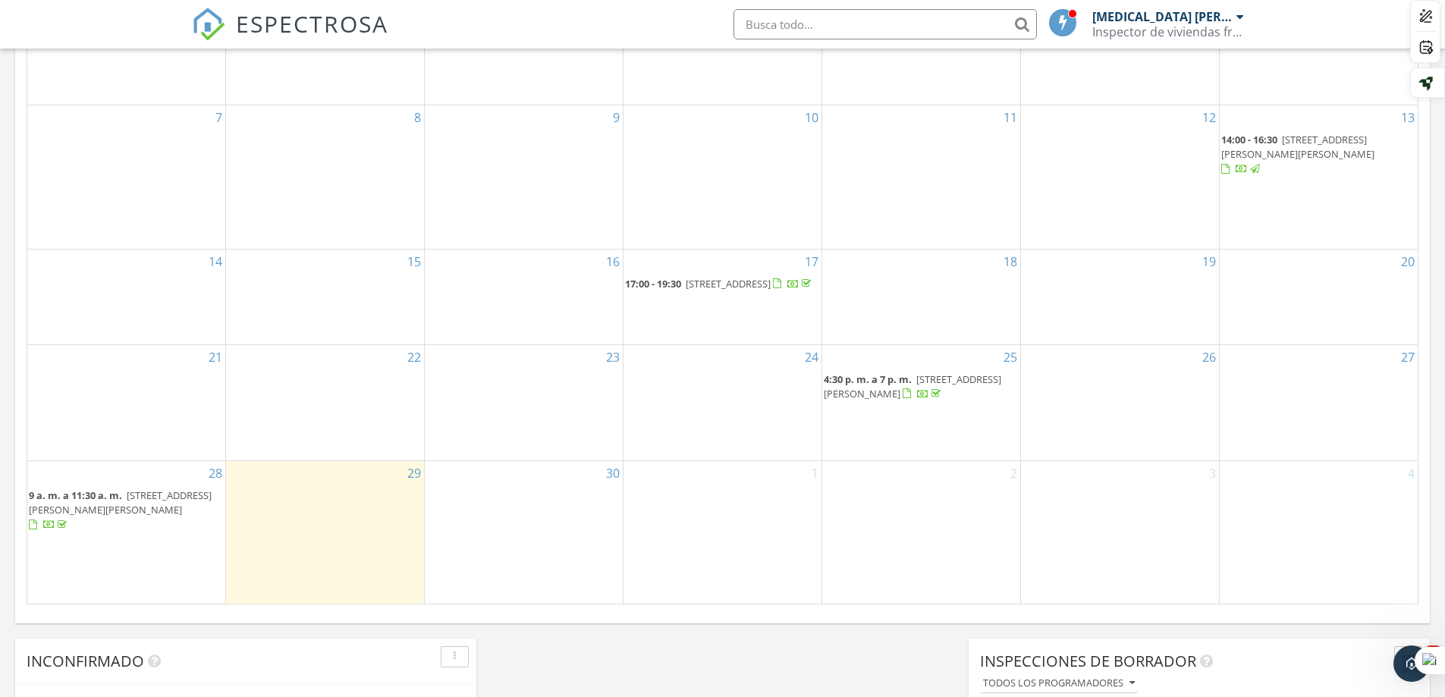
scroll to position [834, 0]
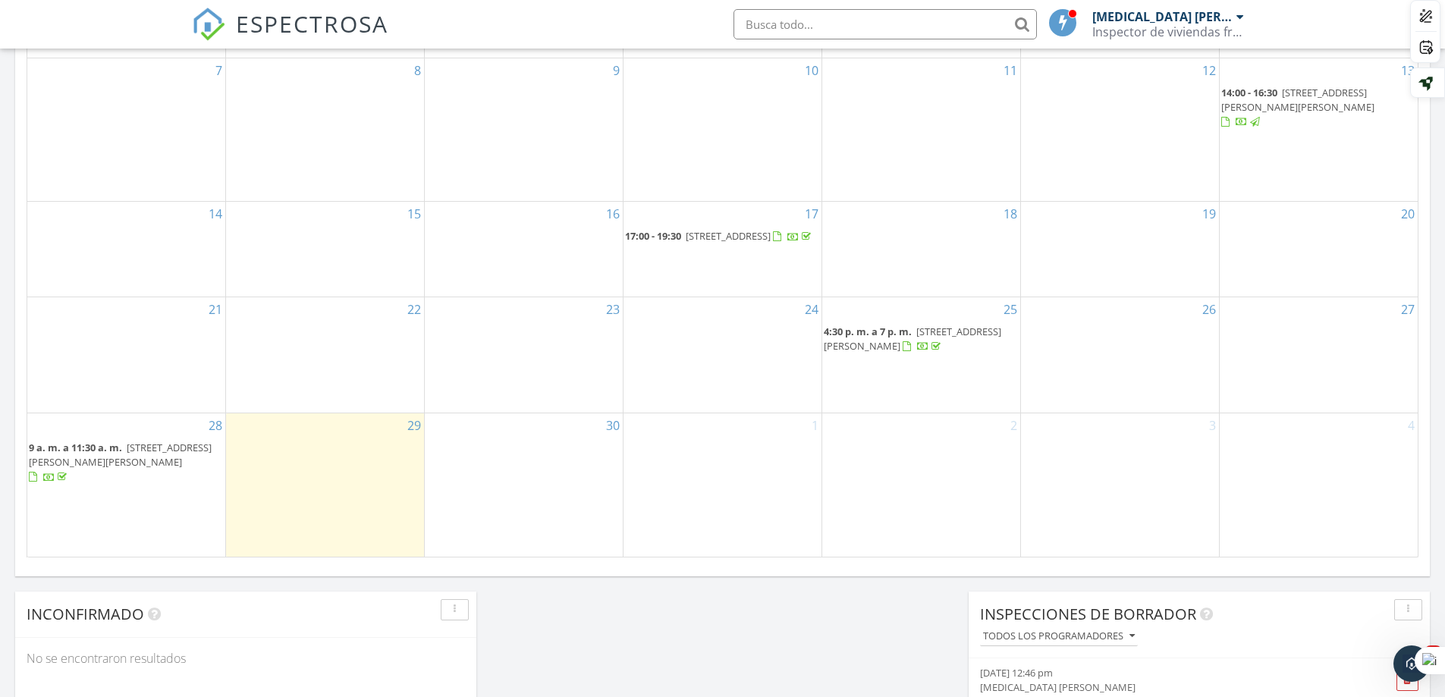
click at [37, 482] on div at bounding box center [33, 477] width 8 height 10
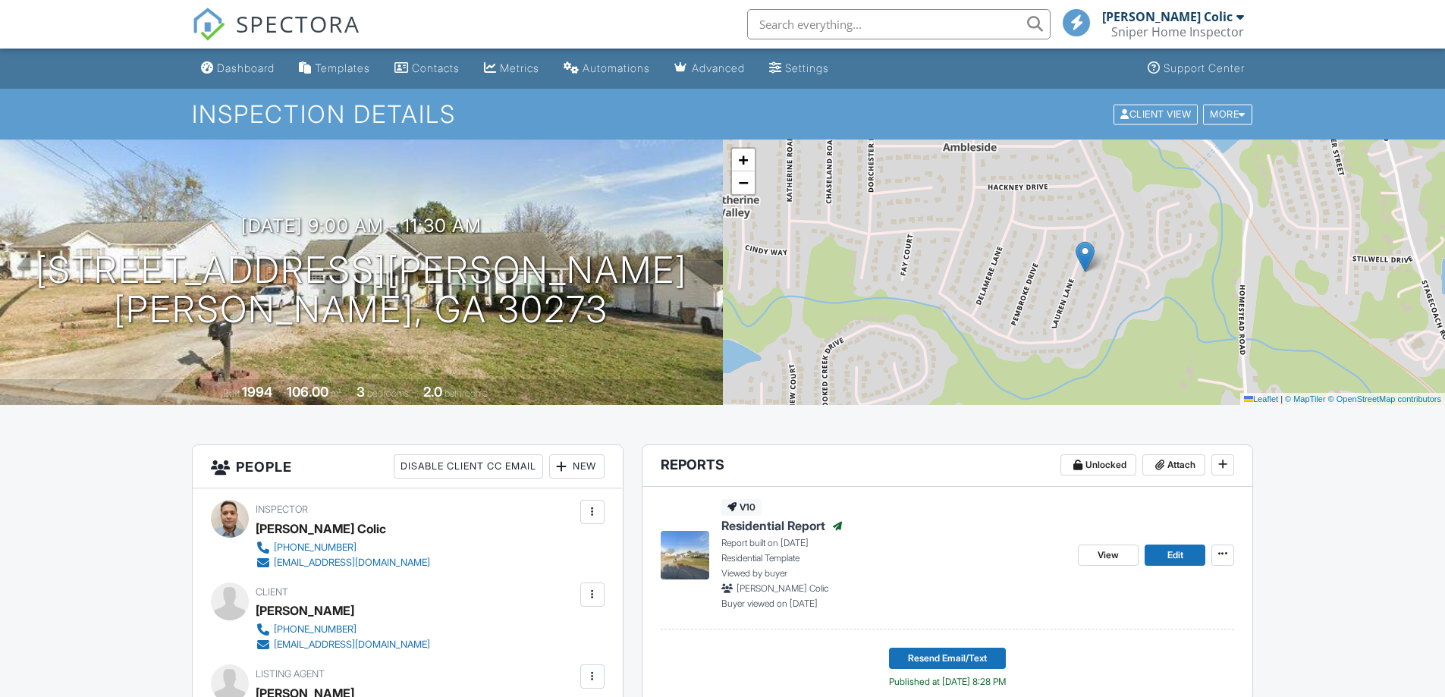
click at [593, 587] on div at bounding box center [592, 594] width 15 height 15
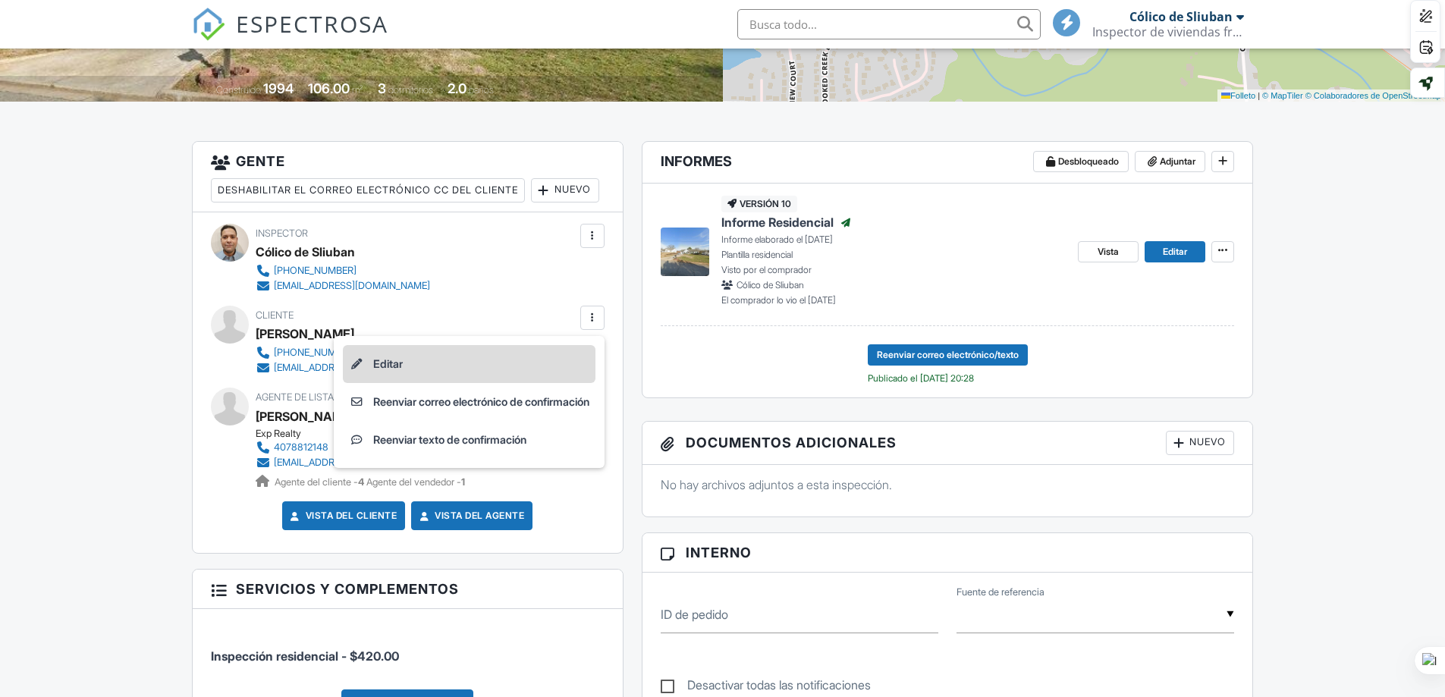
click at [384, 370] on font "Editar" at bounding box center [388, 363] width 30 height 13
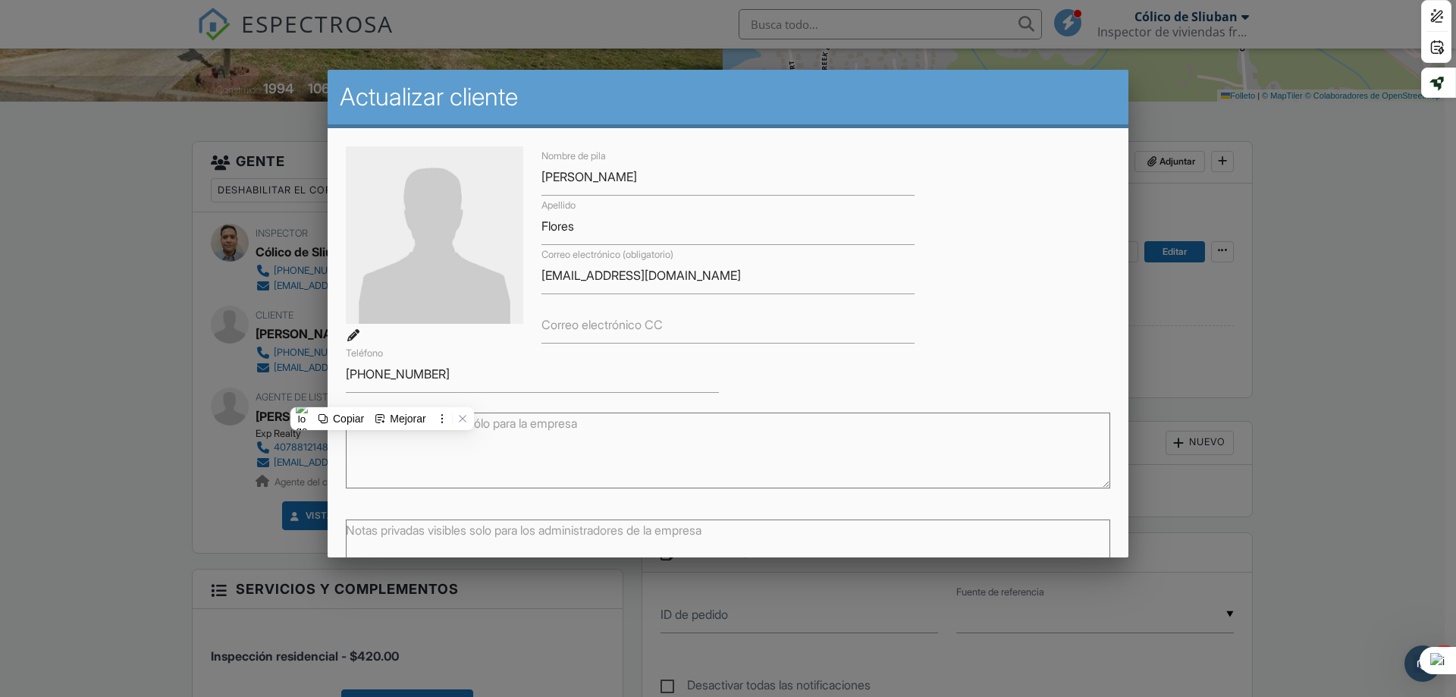
click at [607, 328] on font "Correo electrónico CC" at bounding box center [602, 324] width 121 height 15
click at [607, 328] on input "Correo electrónico CC" at bounding box center [728, 324] width 373 height 37
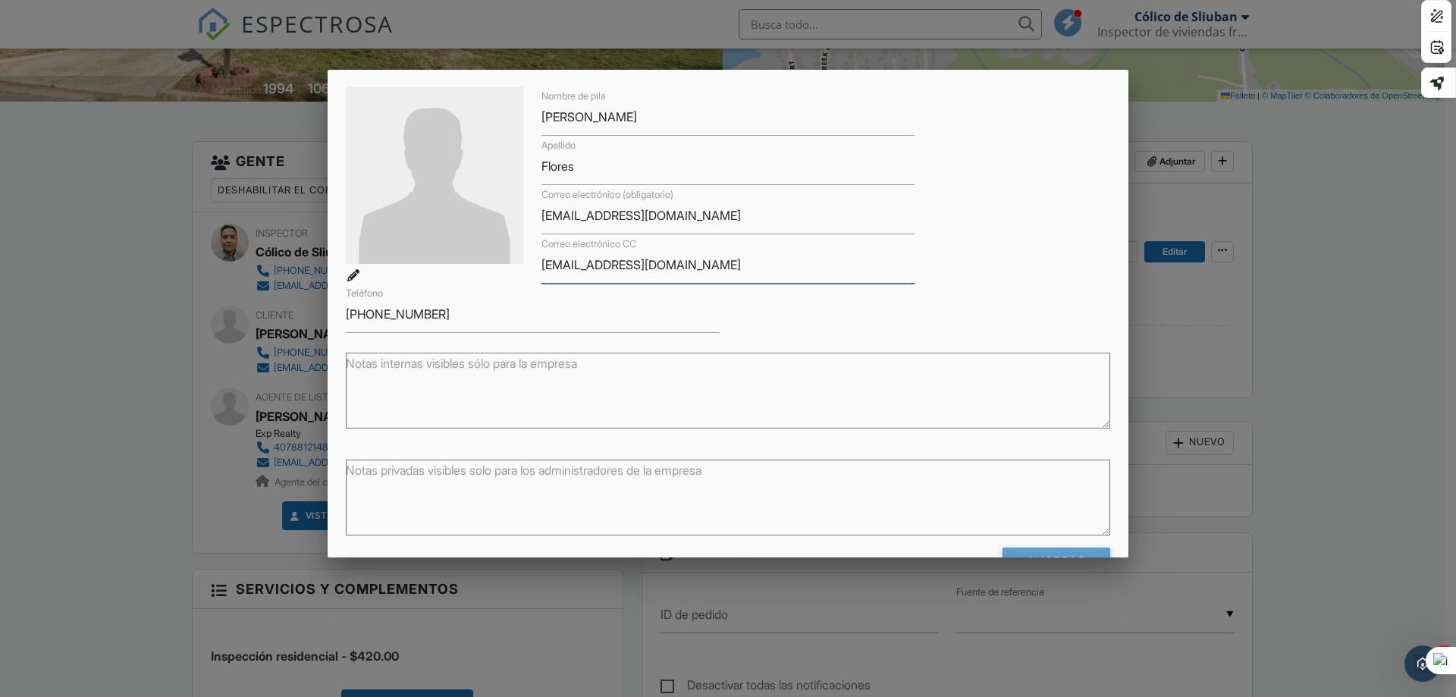
scroll to position [107, 0]
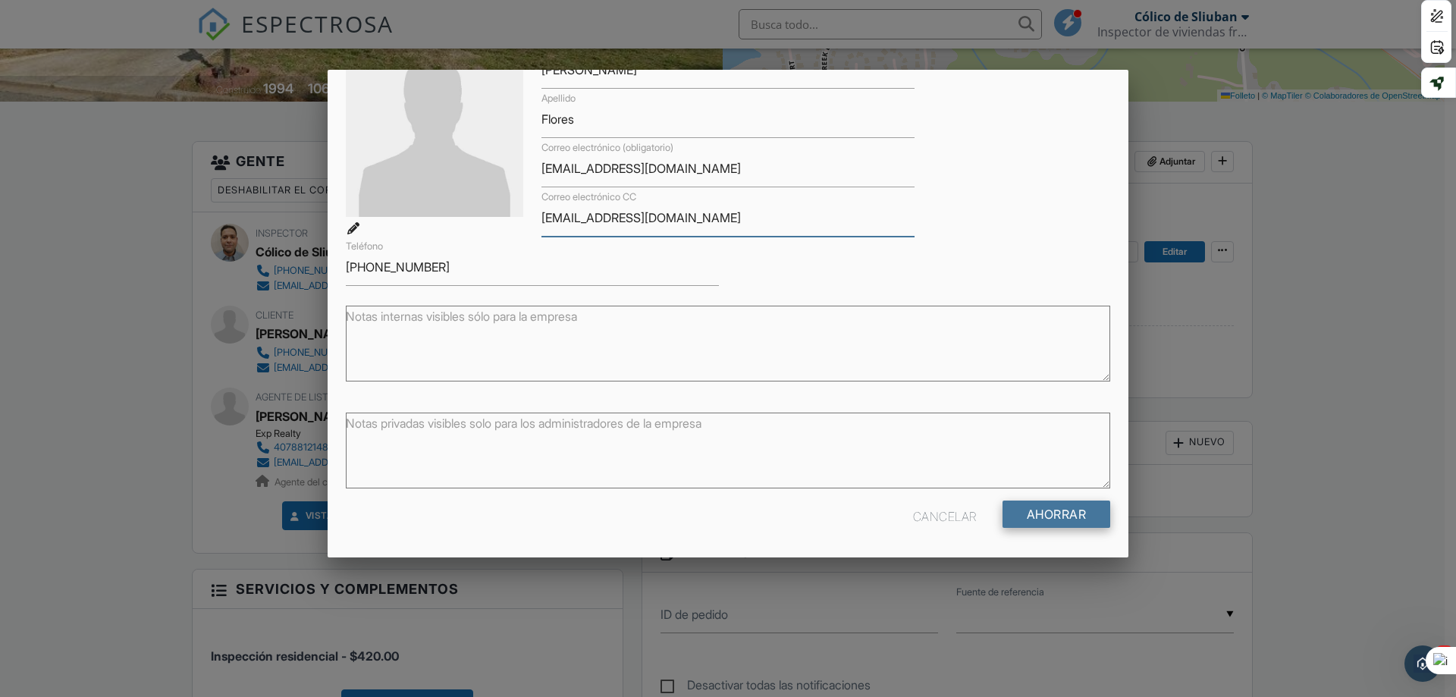
type input "[EMAIL_ADDRESS][DOMAIN_NAME]"
click at [1042, 514] on input "Ahorrar" at bounding box center [1057, 514] width 108 height 27
type input "Save"
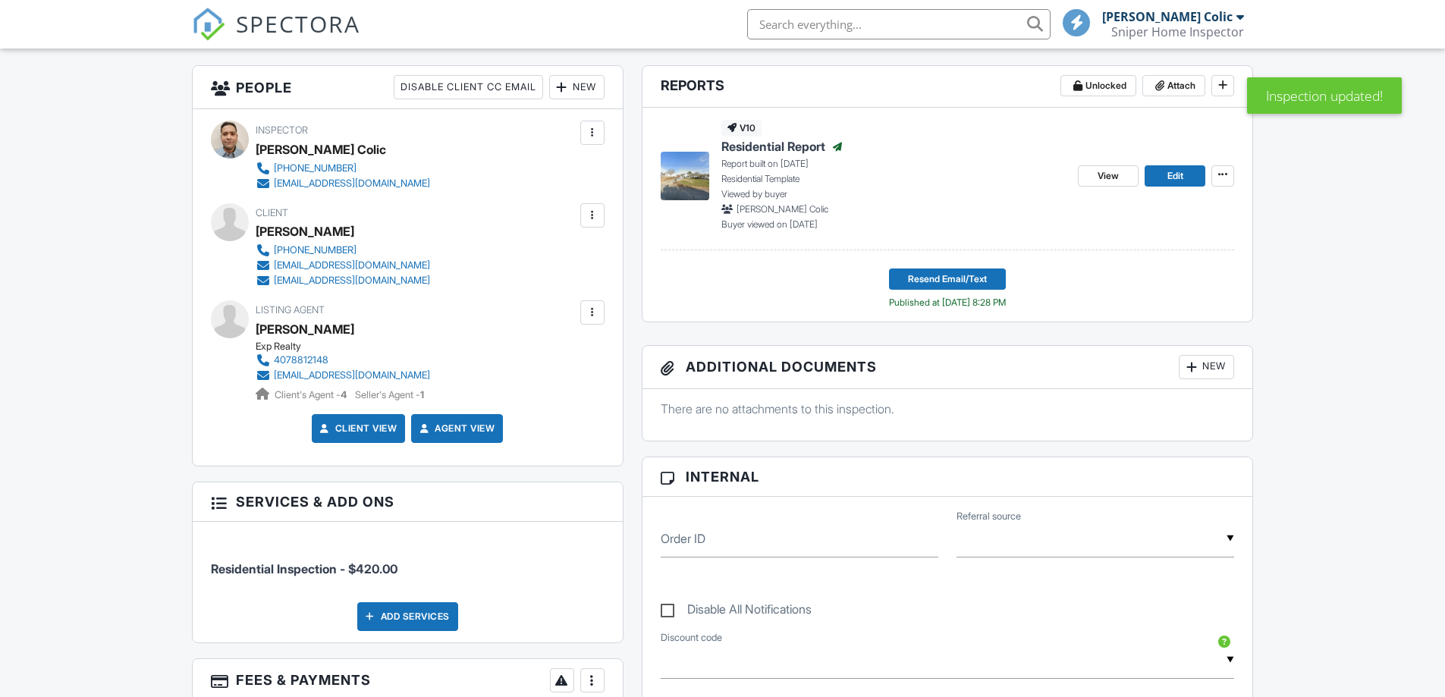
scroll to position [379, 0]
click at [594, 218] on div at bounding box center [592, 215] width 15 height 15
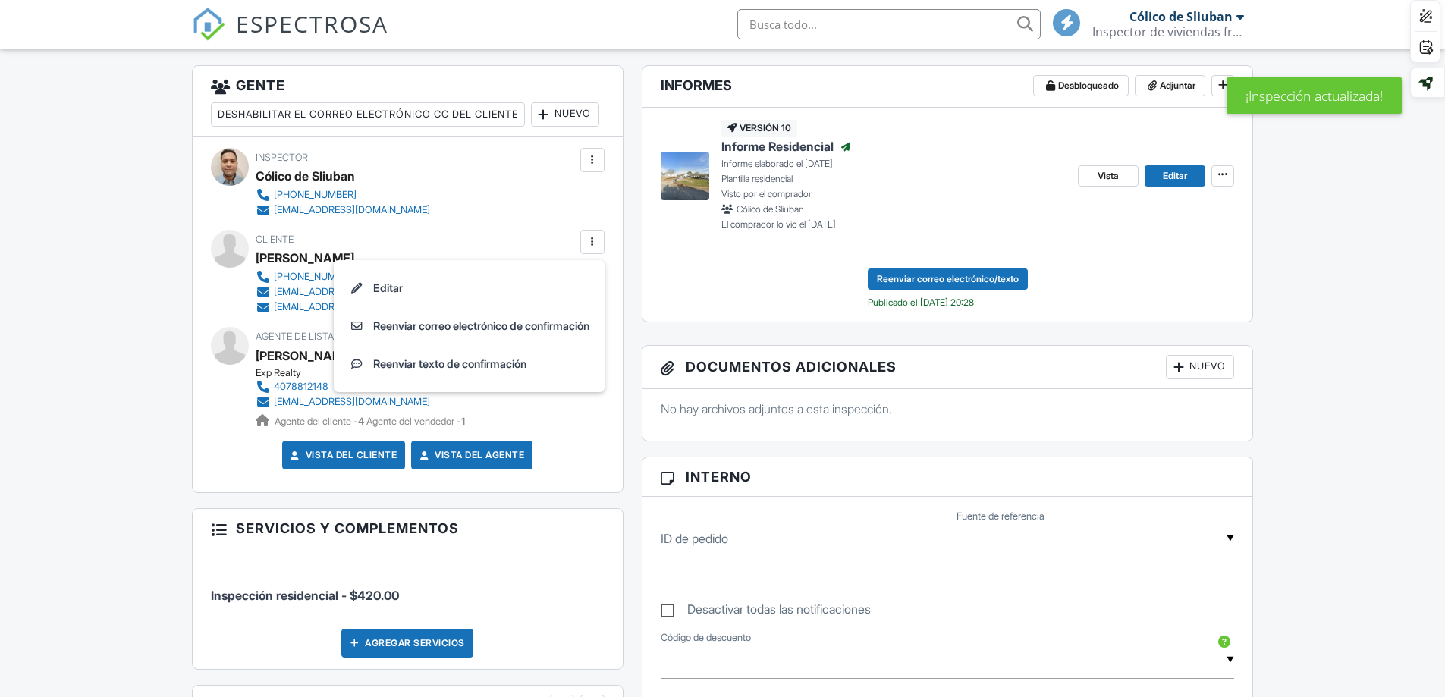
scroll to position [0, 0]
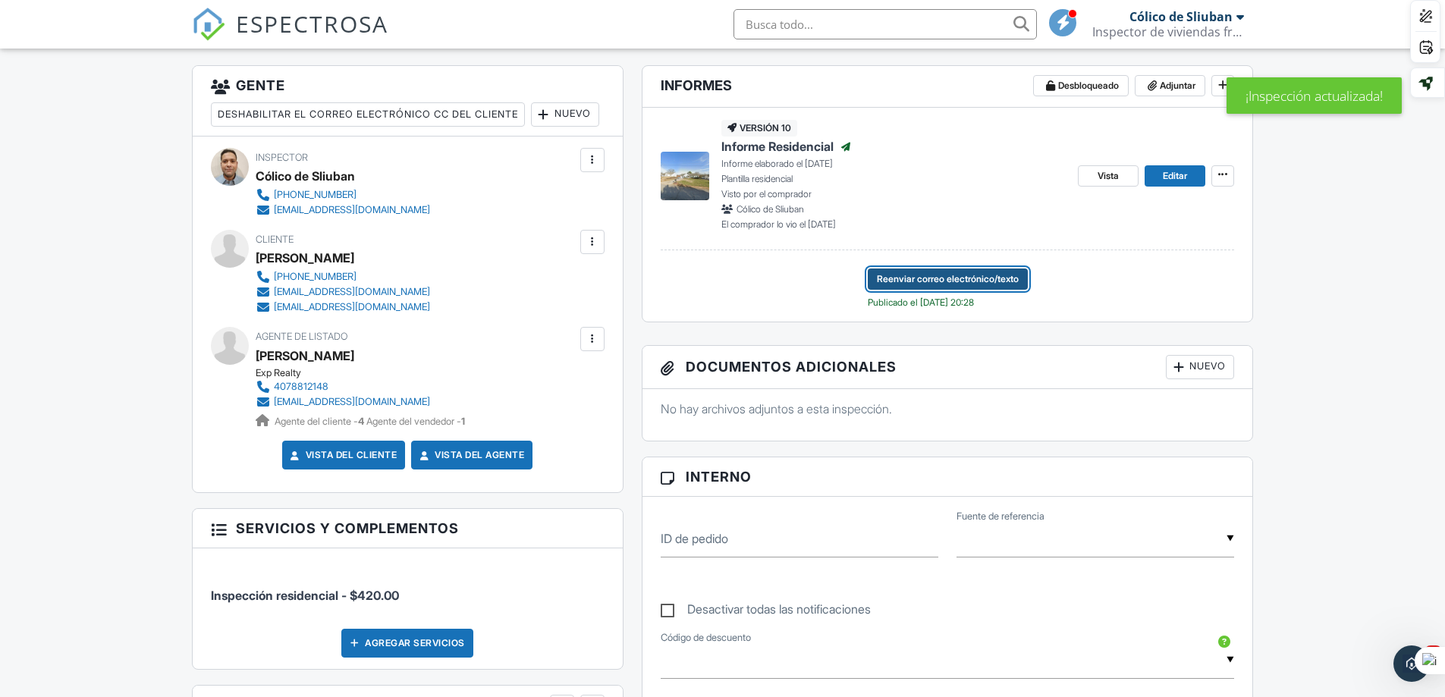
click at [945, 278] on font "Reenviar correo electrónico/texto" at bounding box center [948, 278] width 142 height 11
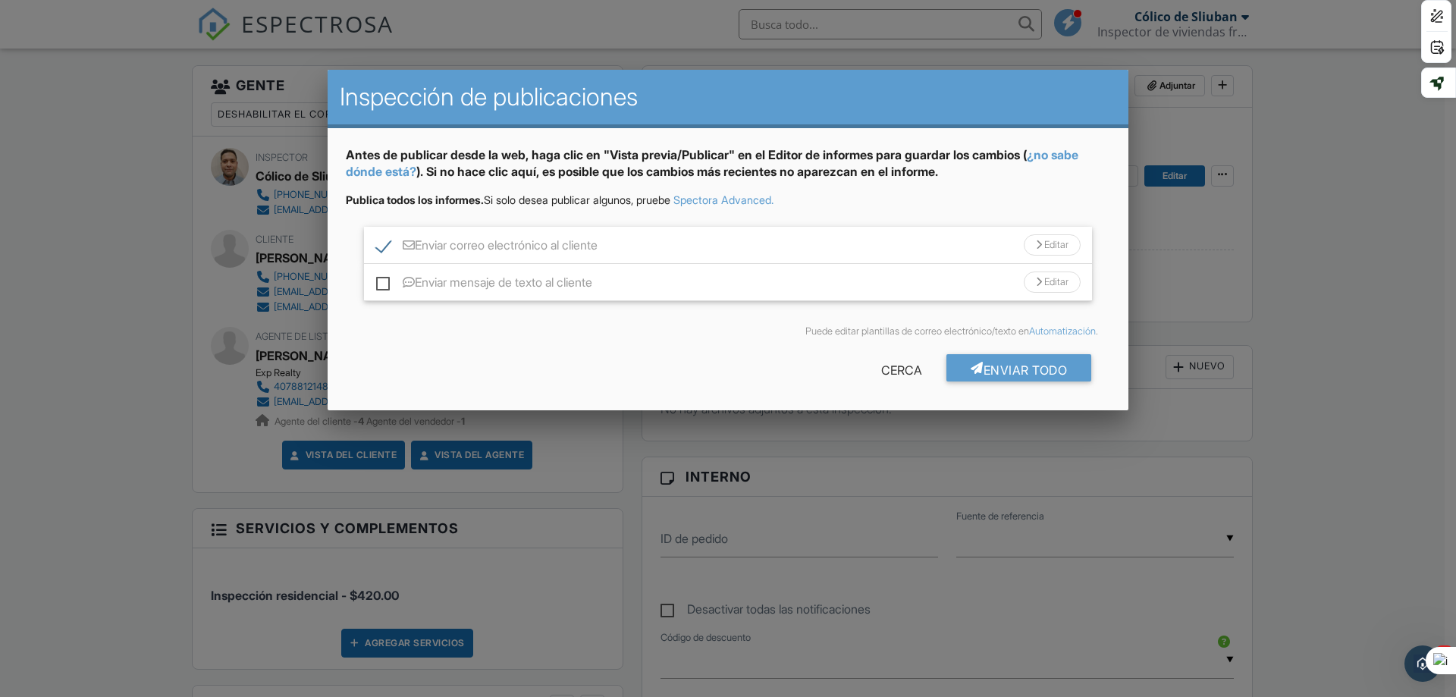
click at [1044, 246] on font "Editar" at bounding box center [1056, 244] width 24 height 11
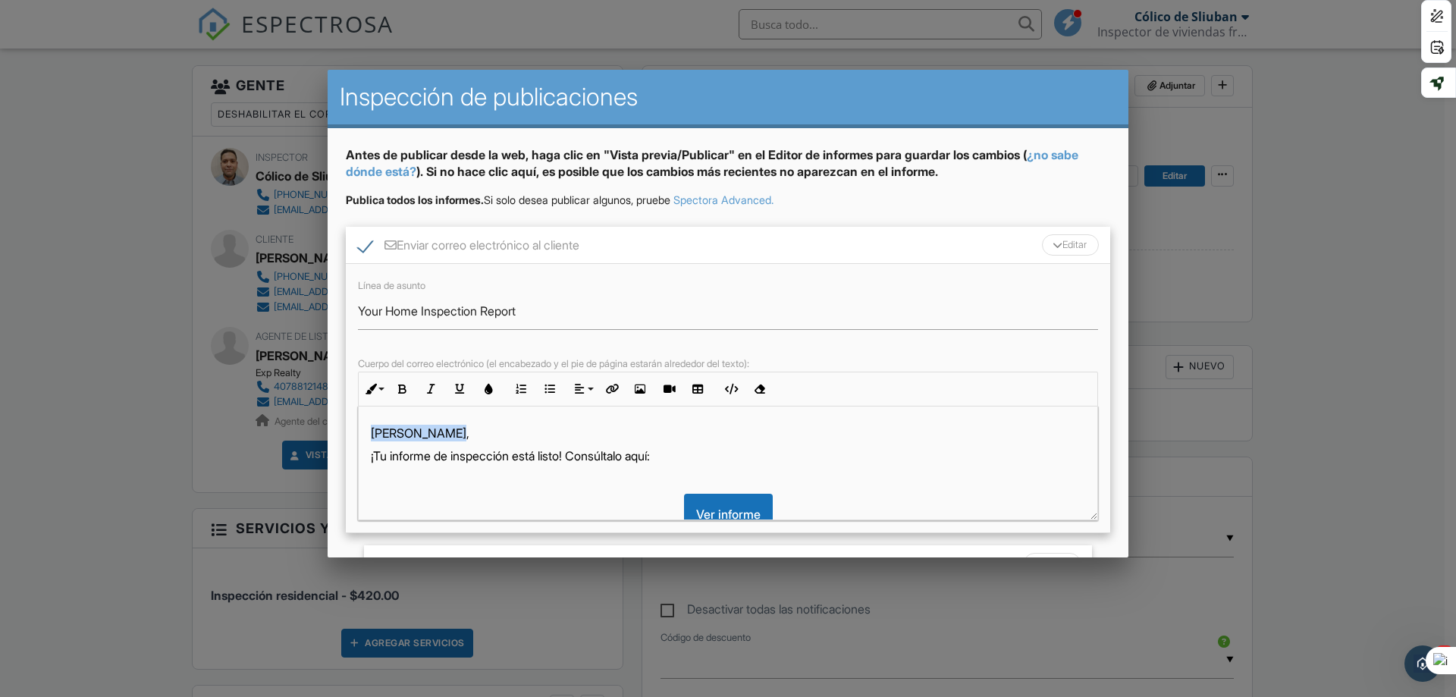
drag, startPoint x: 480, startPoint y: 434, endPoint x: 355, endPoint y: 427, distance: 125.3
click at [355, 427] on div "Línea de asunto Your Home Inspection Report Cuerpo del correo electrónico (el e…" at bounding box center [728, 398] width 764 height 269
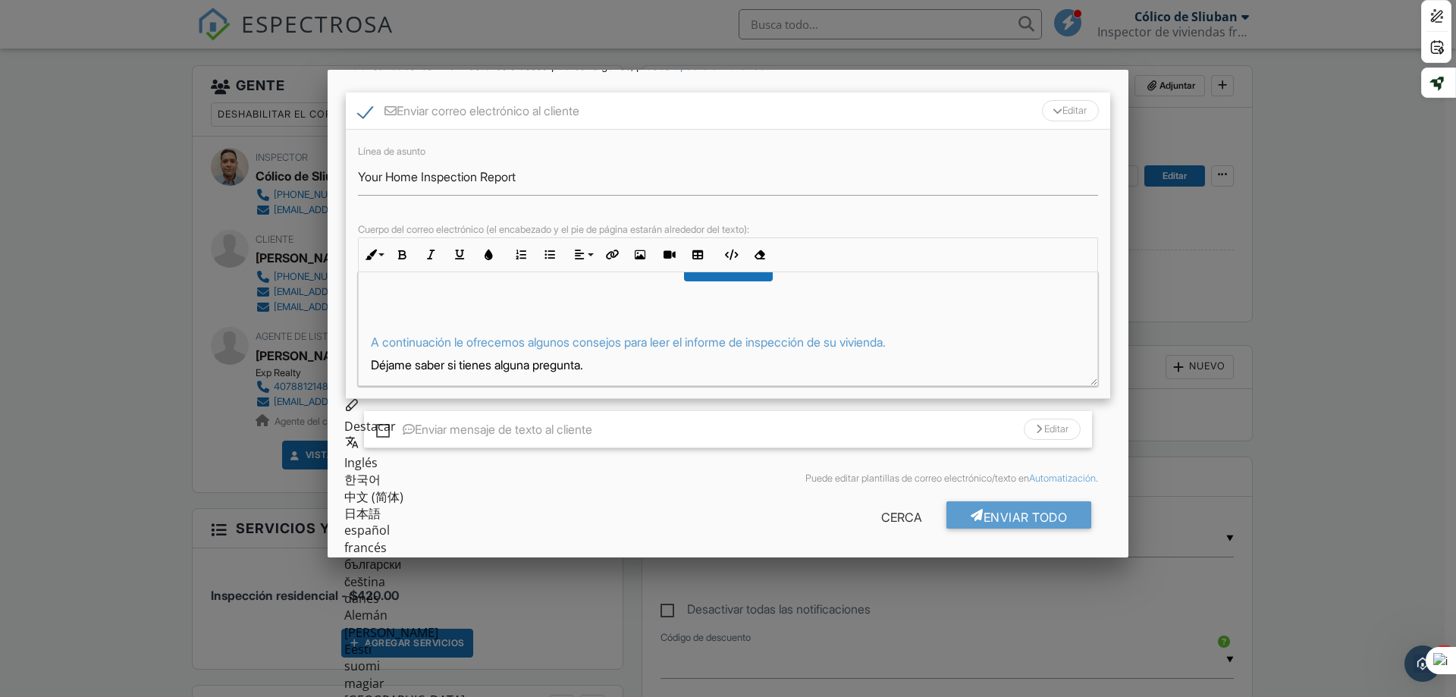
scroll to position [172, 0]
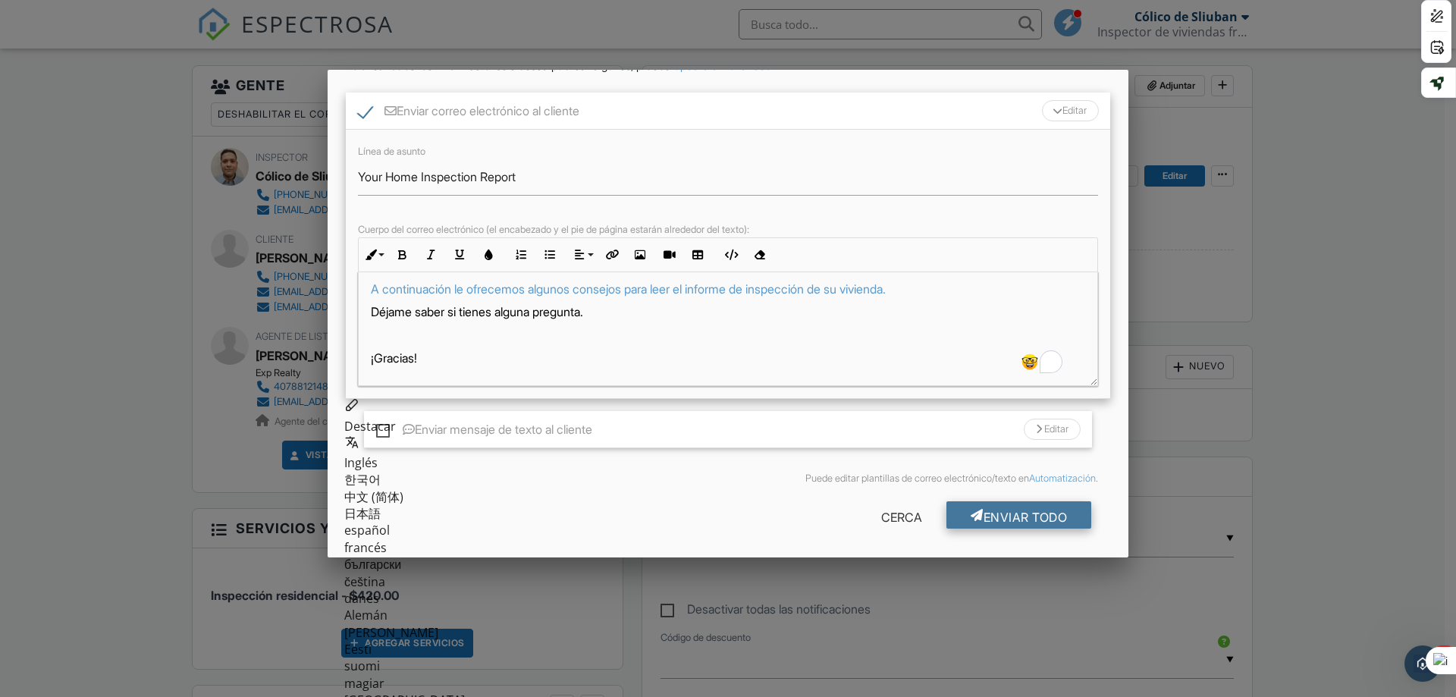
click at [993, 515] on font "Enviar todo" at bounding box center [1026, 516] width 84 height 15
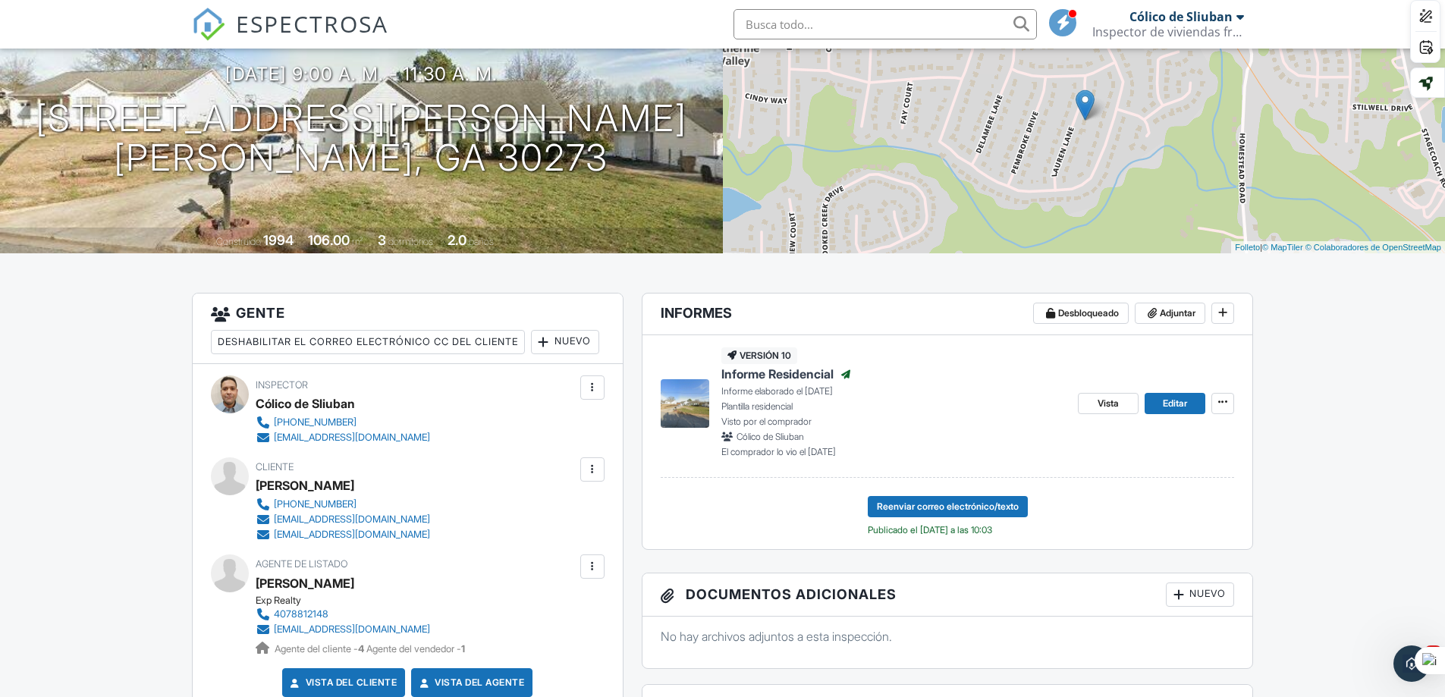
scroll to position [228, 0]
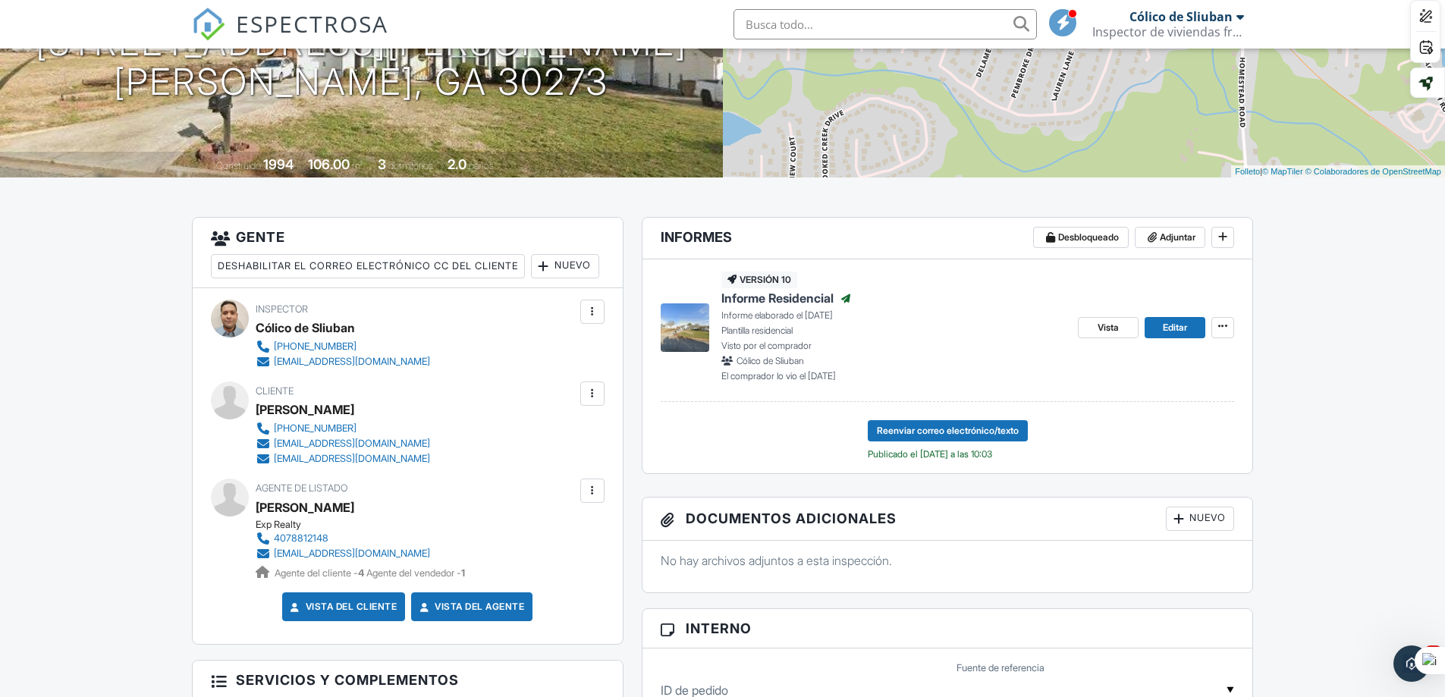
click at [593, 401] on div at bounding box center [592, 393] width 15 height 15
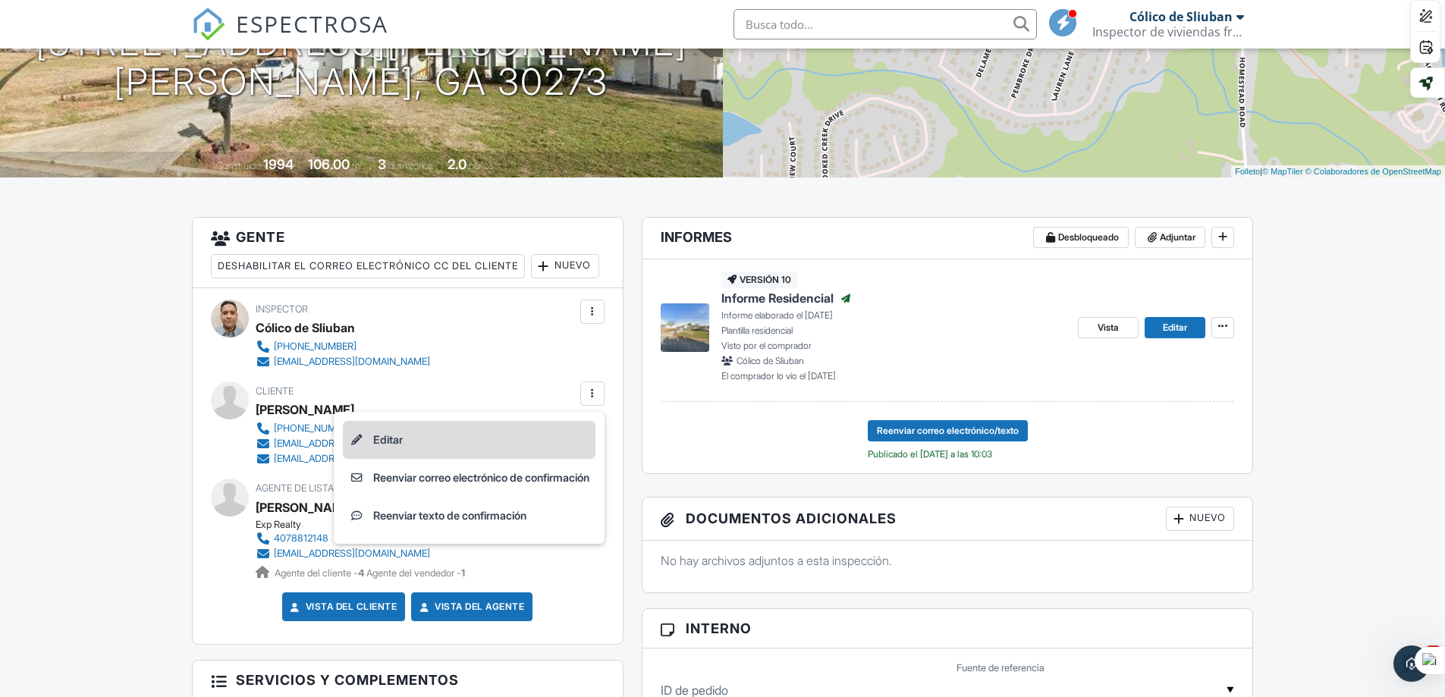
click at [392, 459] on li "Editar" at bounding box center [469, 440] width 253 height 38
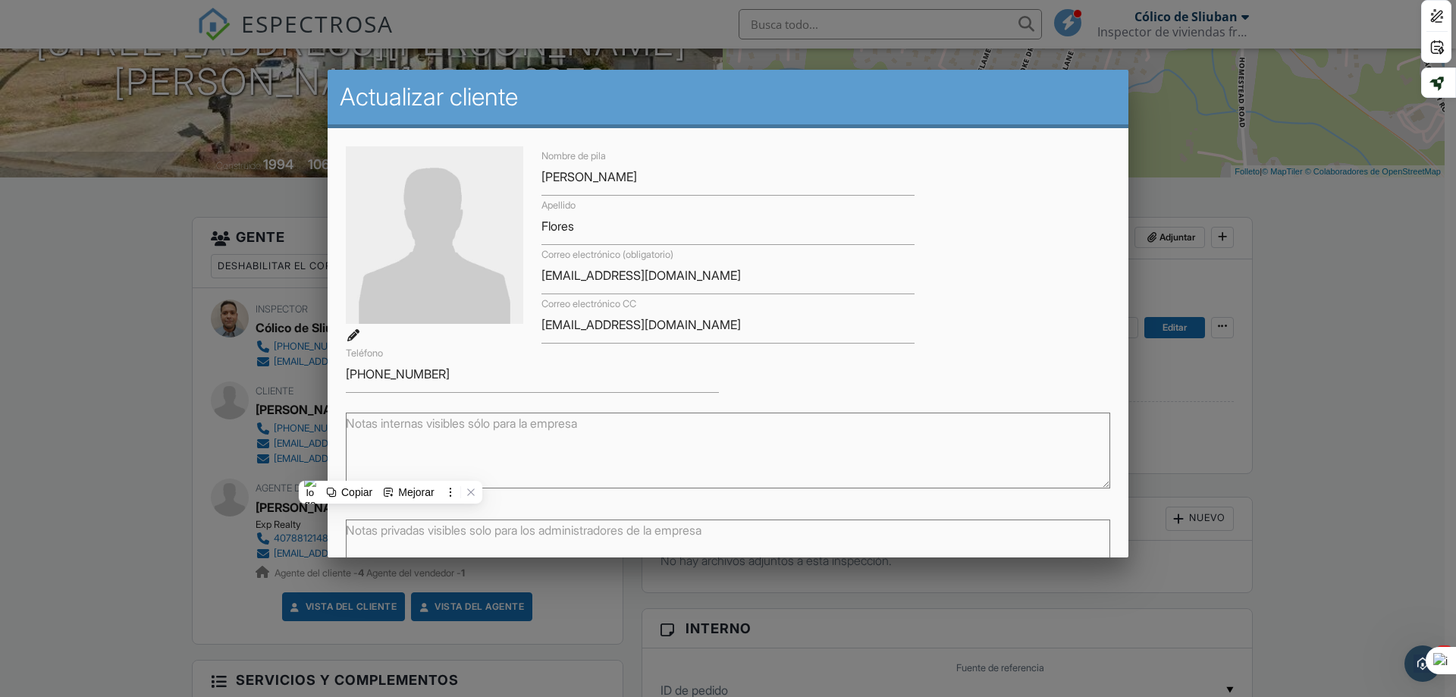
click at [1323, 290] on div at bounding box center [728, 359] width 1456 height 871
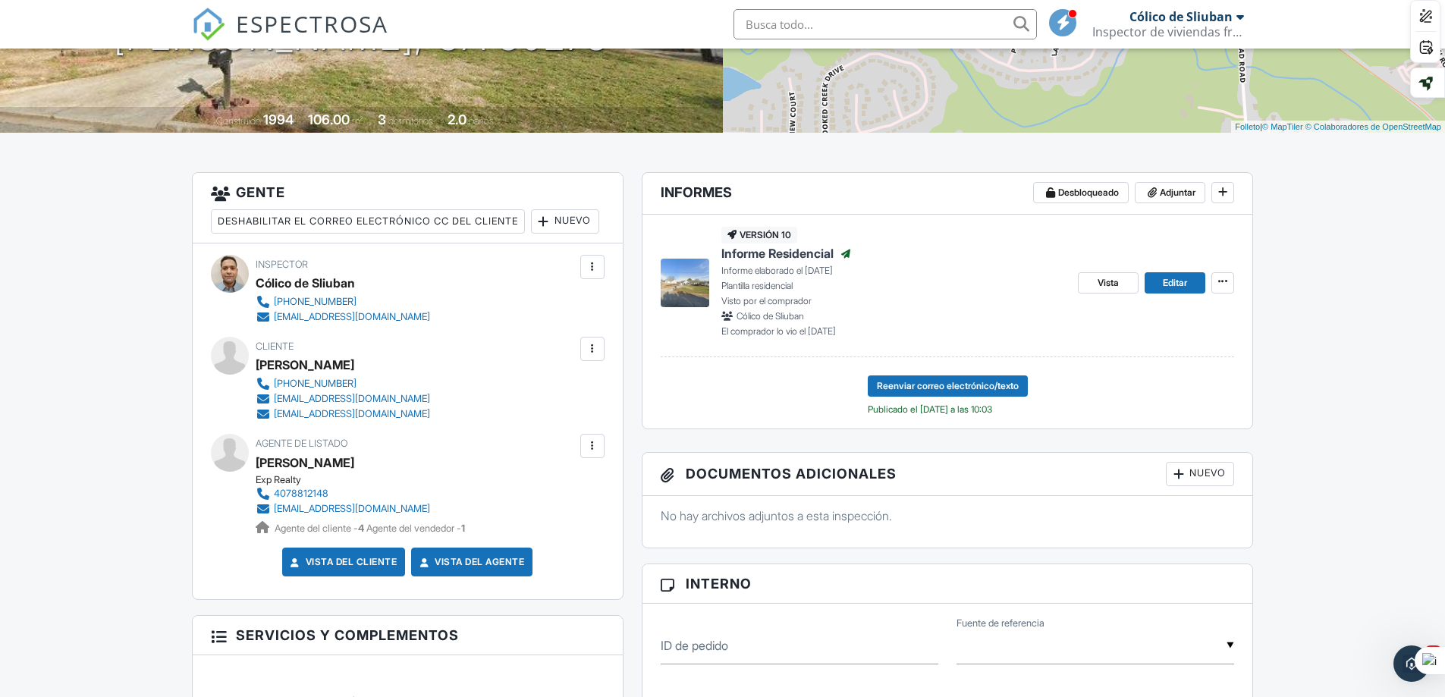
scroll to position [311, 0]
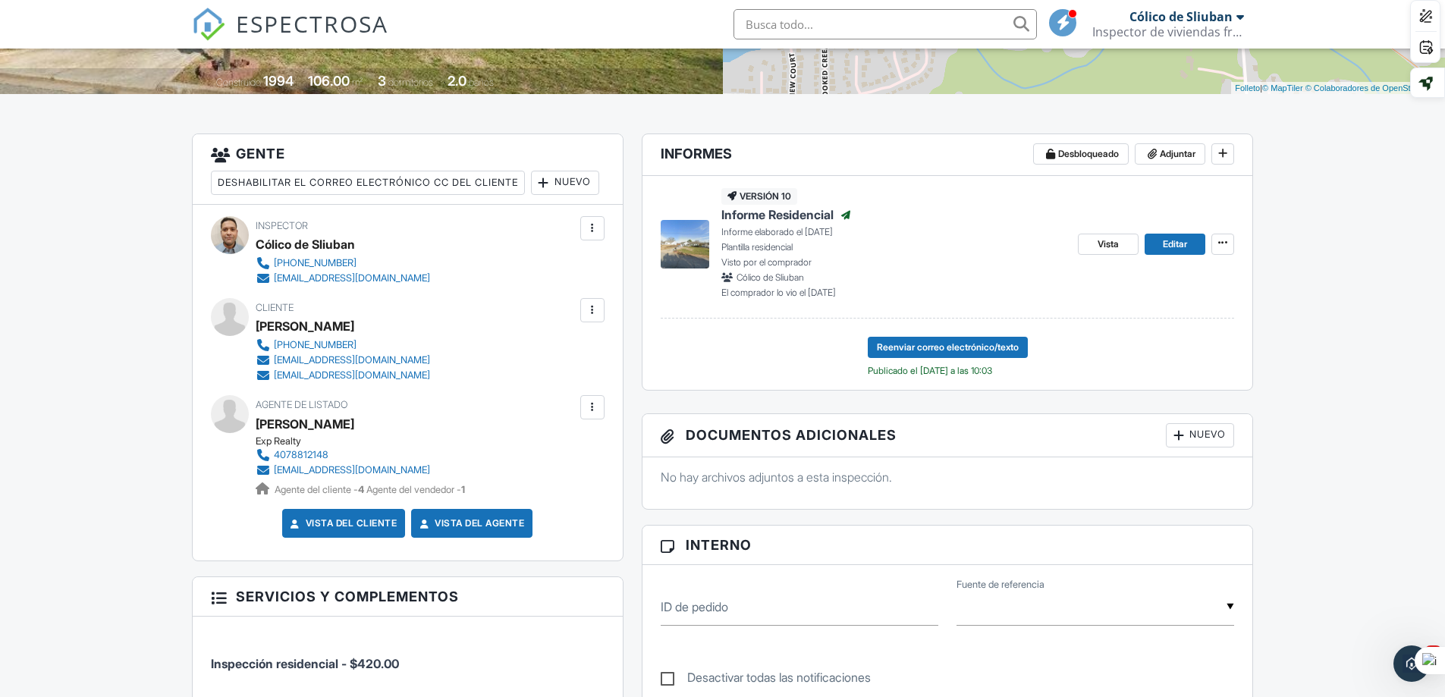
click at [595, 415] on div at bounding box center [592, 407] width 15 height 15
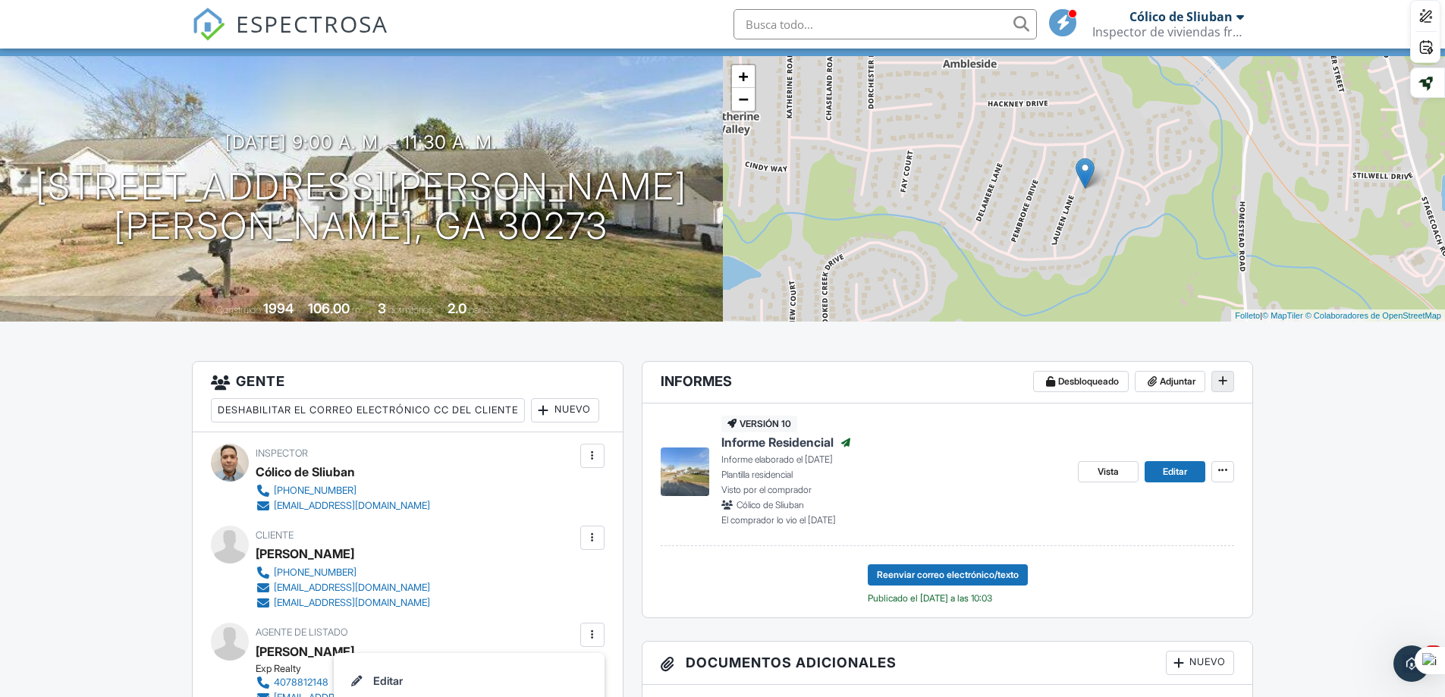
scroll to position [0, 0]
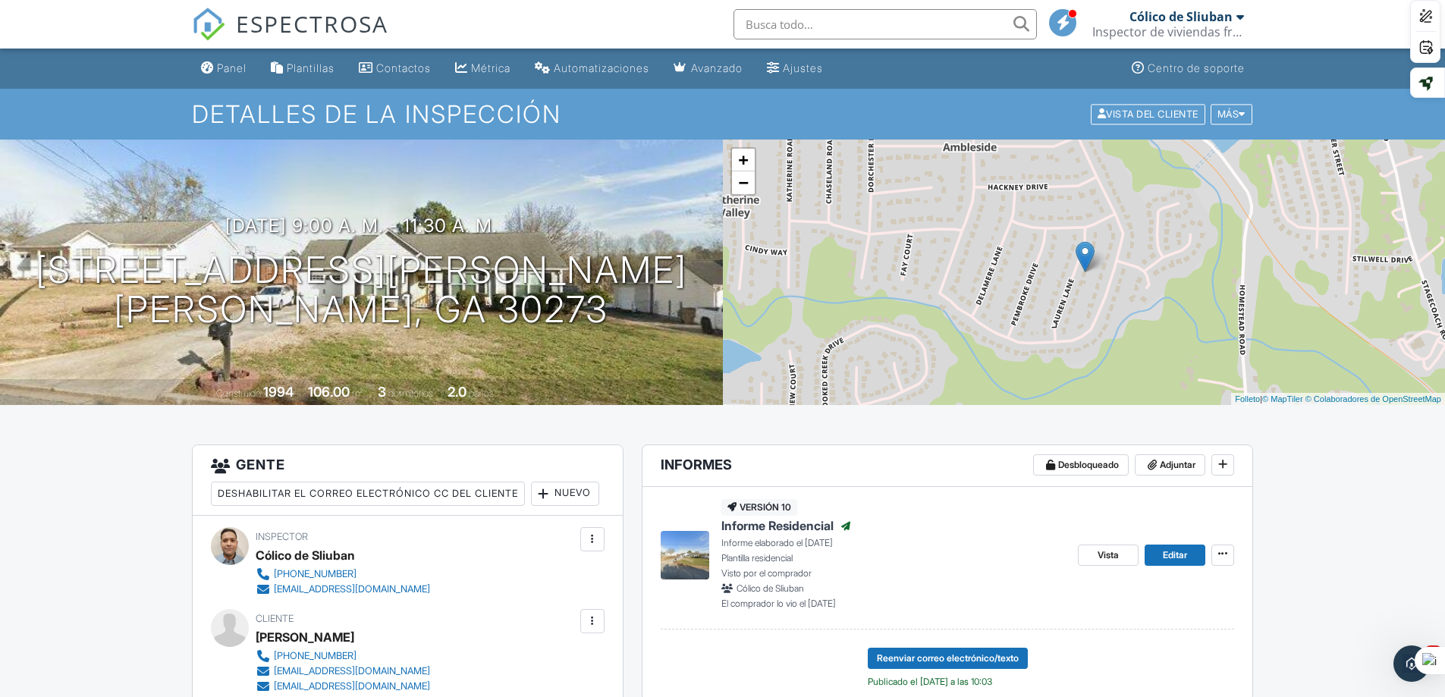
click at [1242, 20] on div at bounding box center [1240, 17] width 8 height 12
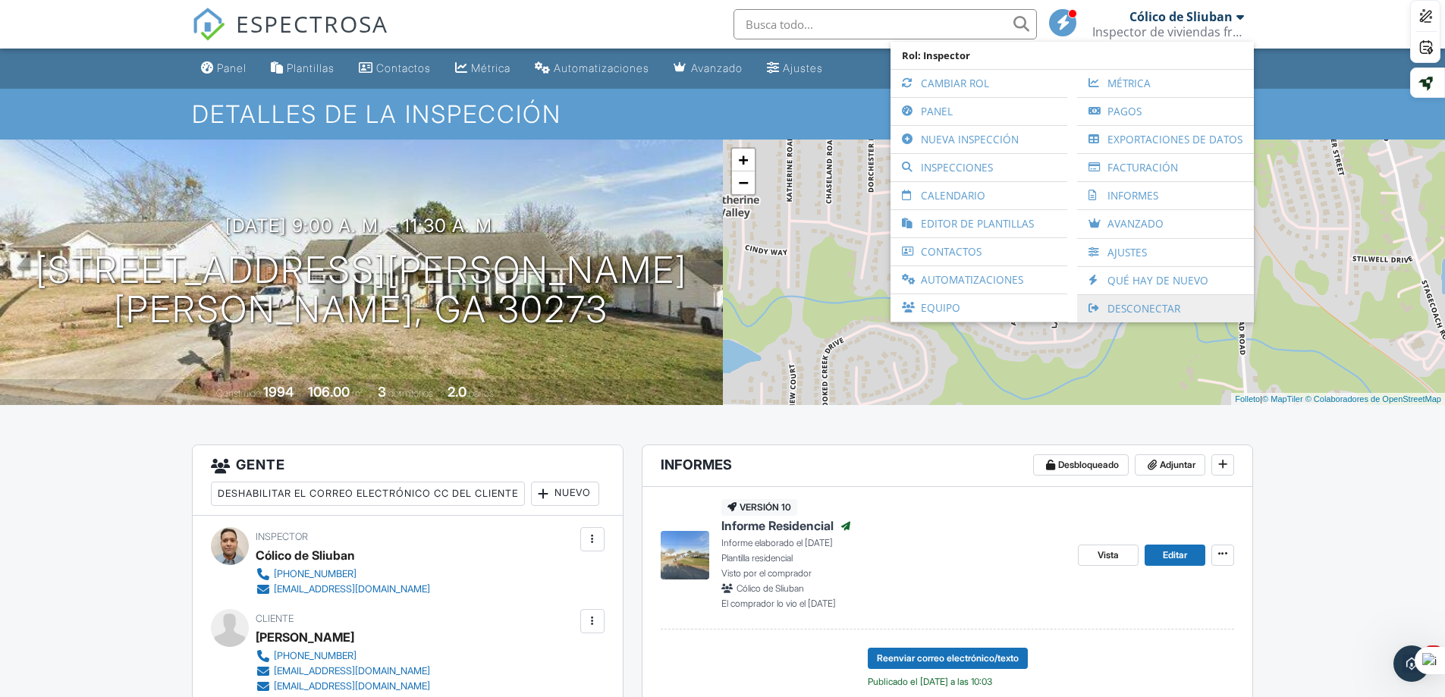
click at [1118, 306] on font "Desconectar" at bounding box center [1143, 308] width 73 height 14
